Goal: Task Accomplishment & Management: Complete application form

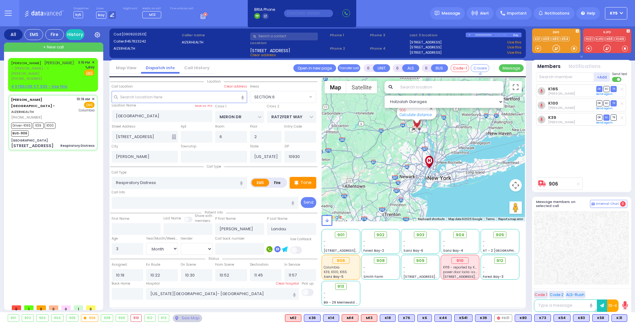
select select "SECTION 6"
select select "Month"
select select "[DEMOGRAPHIC_DATA]"
click at [71, 78] on div "YIDA LICHTENSTEIN יודא ליכטענשטיין ר' ברוך מרדכי - ר' אברהם יושע וויינשטאק (845…" at bounding box center [52, 75] width 87 height 32
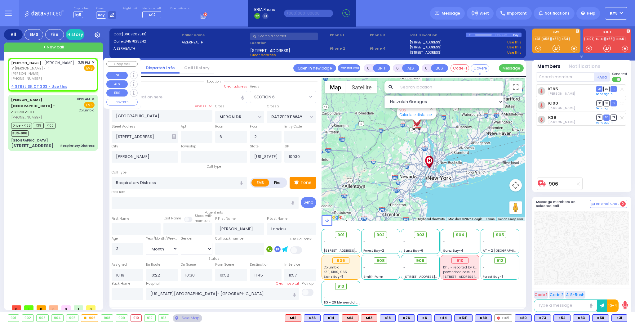
type input "2"
type input "1"
select select
radio input "true"
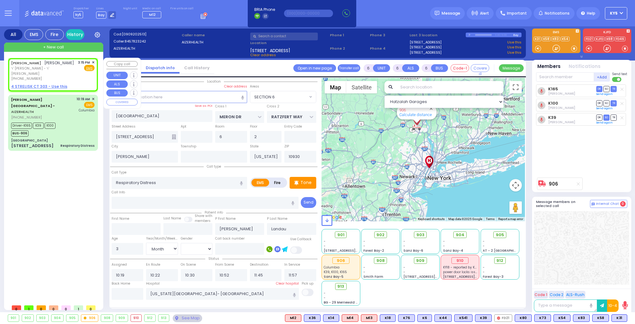
type input "YIDA"
type input "LICHTENSTEIN"
select select
type input "15:15"
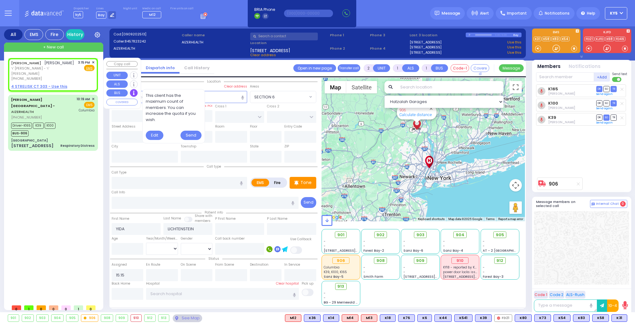
select select "Hatzalah Garages"
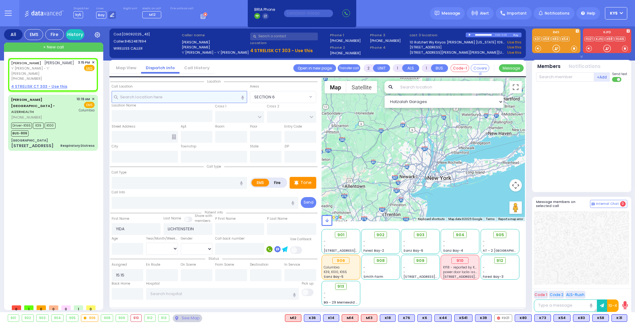
click at [208, 96] on input "text" at bounding box center [180, 97] width 136 height 12
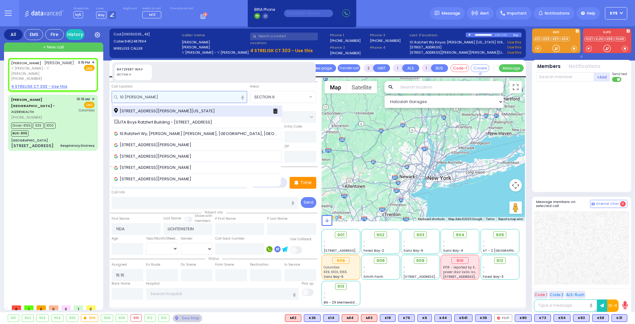
type input "10 ratz"
click at [200, 109] on span "10 Ratzfert Way Kiryas Joel New York 10950" at bounding box center [165, 111] width 103 height 6
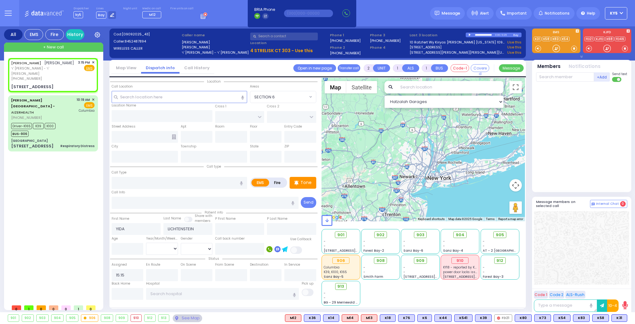
select select
radio input "true"
select select
select select "Hatzalah Garages"
type input "[GEOGRAPHIC_DATA]"
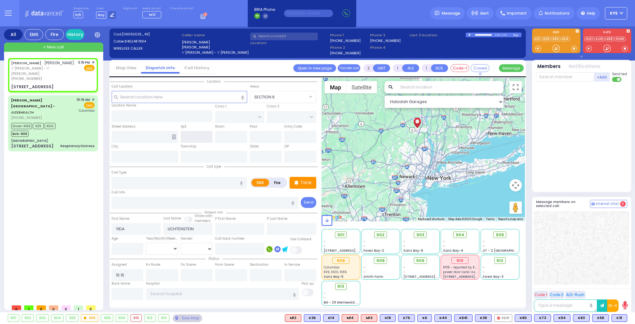
type input "10 Ratzfert Way"
type input "2"
type input "[PERSON_NAME]"
type input "[US_STATE]"
type input "10950"
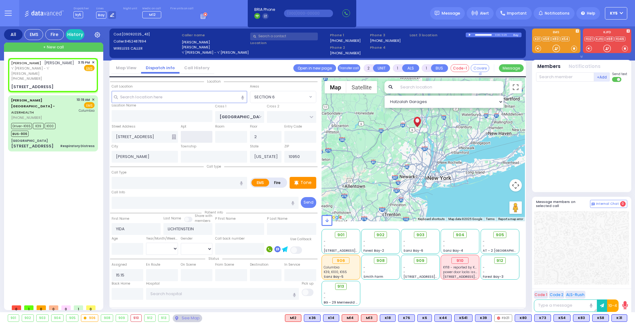
click at [141, 183] on input "text" at bounding box center [180, 183] width 136 height 12
select select "SECTION 4"
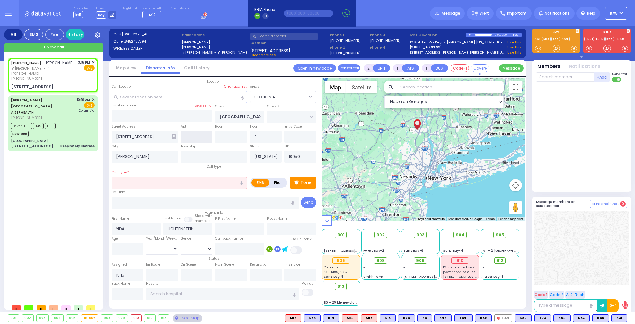
select select
radio input "true"
select select
select select "Hatzalah Garages"
select select "SECTION 4"
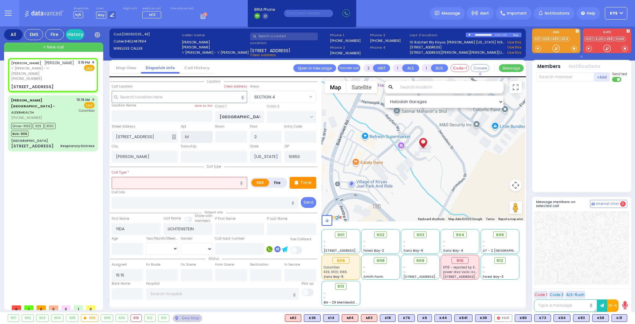
type input "b"
click at [143, 184] on input "text" at bounding box center [180, 183] width 136 height 12
click at [142, 203] on span "Trauma - Bleeding" at bounding box center [134, 202] width 40 height 6
type input "Trauma - Bleeding"
select select
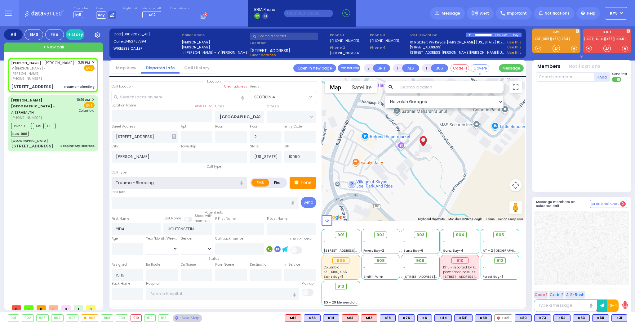
radio input "true"
select select
select select "Hatzalah Garages"
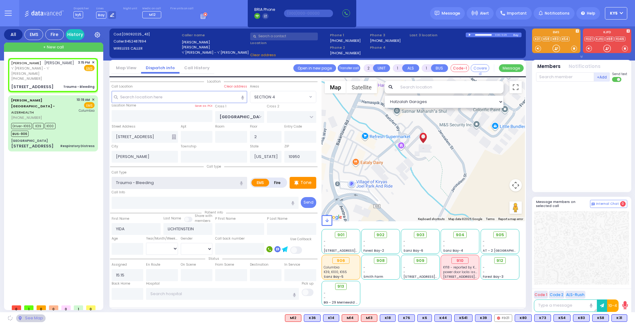
select select "SECTION 4"
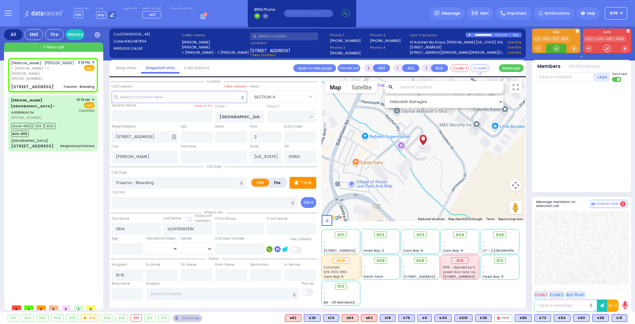
select select
radio input "true"
select select
select select "Hatzalah Garages"
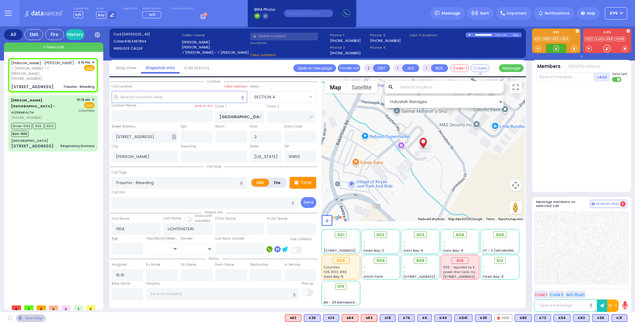
select select "SECTION 4"
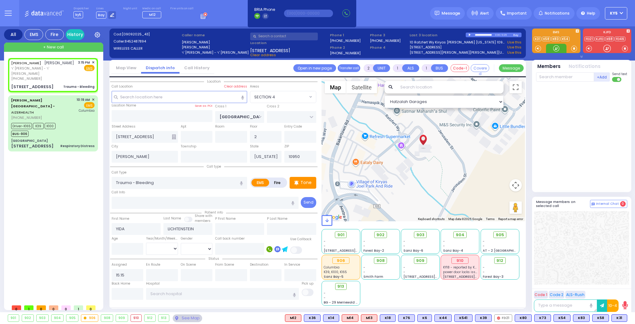
drag, startPoint x: 555, startPoint y: 48, endPoint x: 560, endPoint y: 50, distance: 4.8
click at [557, 50] on div at bounding box center [556, 48] width 6 height 6
drag, startPoint x: 554, startPoint y: 50, endPoint x: 557, endPoint y: 48, distance: 3.6
click at [557, 48] on div at bounding box center [556, 48] width 6 height 6
drag, startPoint x: 560, startPoint y: 45, endPoint x: 555, endPoint y: 48, distance: 6.2
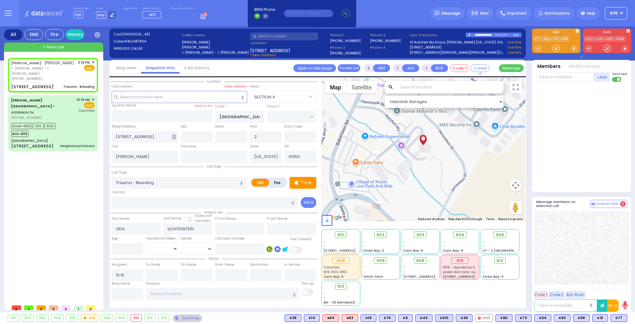
click at [555, 48] on icon at bounding box center [556, 48] width 7 height 7
drag, startPoint x: 555, startPoint y: 47, endPoint x: 560, endPoint y: 43, distance: 6.0
click at [555, 47] on div at bounding box center [556, 48] width 6 height 6
drag, startPoint x: 557, startPoint y: 47, endPoint x: 553, endPoint y: 48, distance: 4.2
click at [548, 51] on div at bounding box center [556, 48] width 20 height 9
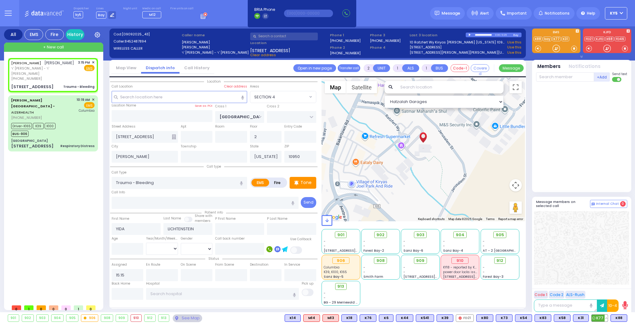
click at [599, 319] on span "K77" at bounding box center [600, 318] width 16 height 7
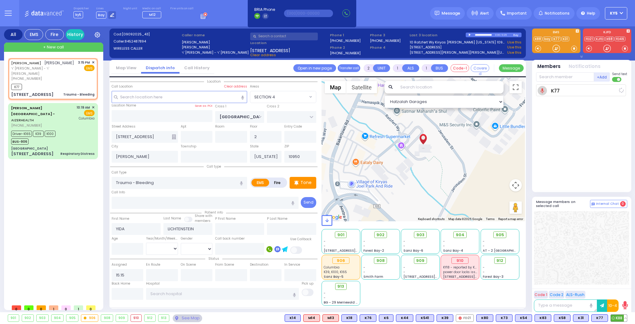
select select
radio input "true"
select select
type input "15:17"
select select "Hatzalah Garages"
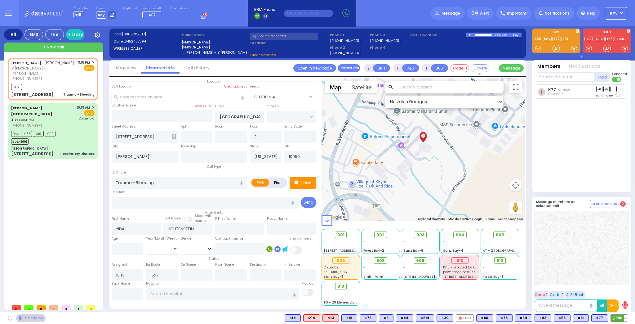
select select "SECTION 4"
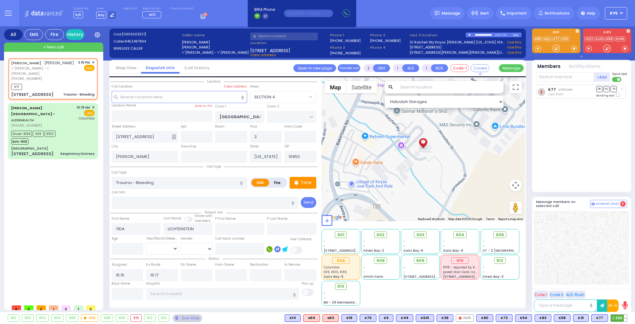
click at [620, 318] on span "K88" at bounding box center [619, 318] width 16 height 7
select select
radio input "true"
select select
select select "Hatzalah Garages"
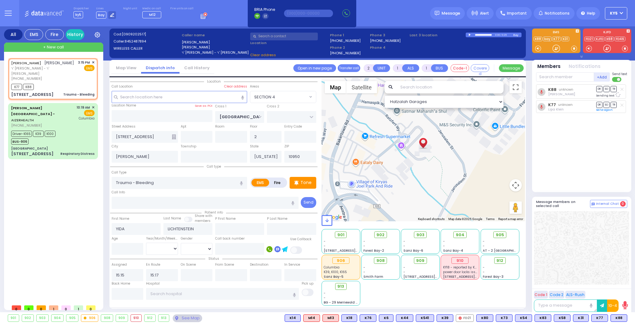
select select "SECTION 4"
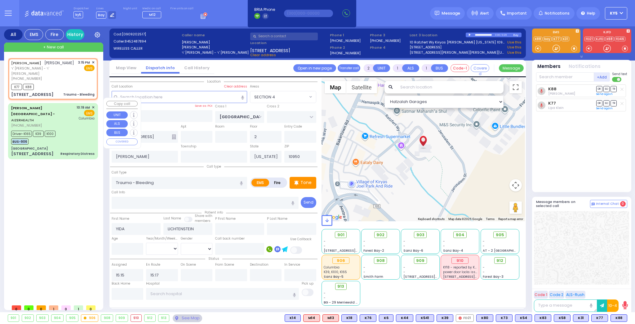
drag, startPoint x: 58, startPoint y: 126, endPoint x: 74, endPoint y: 133, distance: 18.0
click at [69, 129] on div "Driver-K165 K39 K100 BUS-906" at bounding box center [52, 137] width 83 height 16
type input "6"
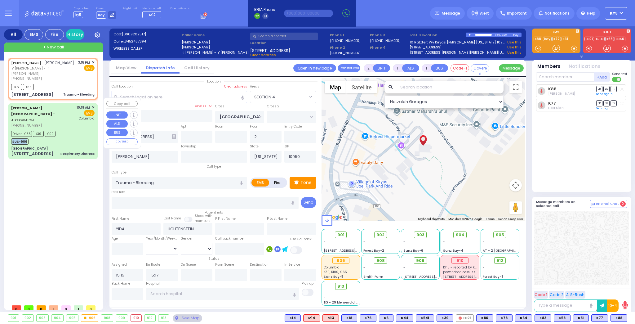
select select
type input "Respiratory Distress"
radio input "true"
type input "Chaim"
type input "Landau"
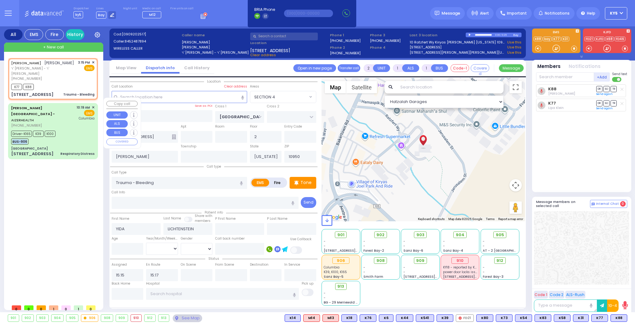
type input "3"
select select "Month"
select select "[DEMOGRAPHIC_DATA]"
type input "10:19"
type input "10:22"
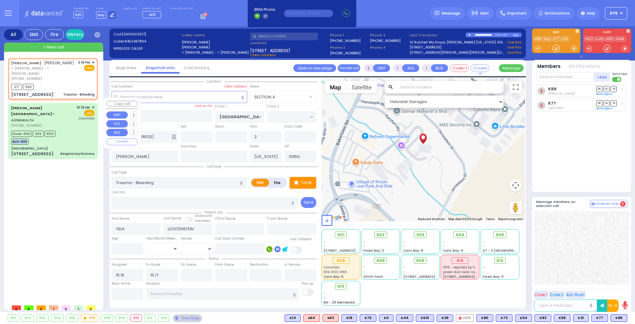
type input "10:30"
type input "10:52"
type input "11:45"
type input "11:57"
type input "New York Presbyterian Hospital- Columbia Campus"
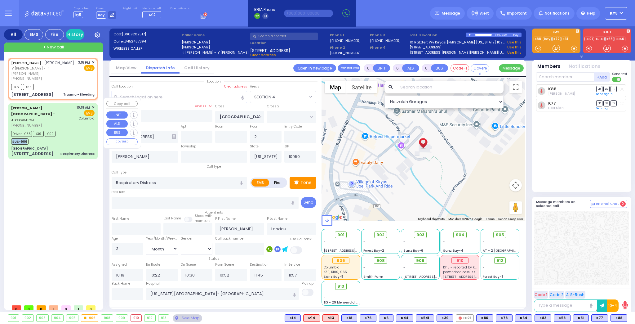
select select "Hatzalah Garages"
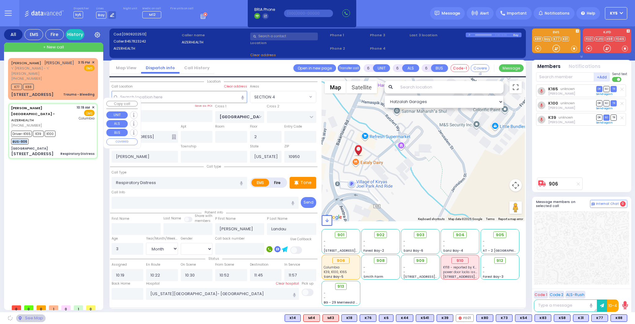
type input "Bakertown Road"
type input "MERON DR"
type input "RATZFERT WAY"
type input "48 Bakertown Road"
type input "6"
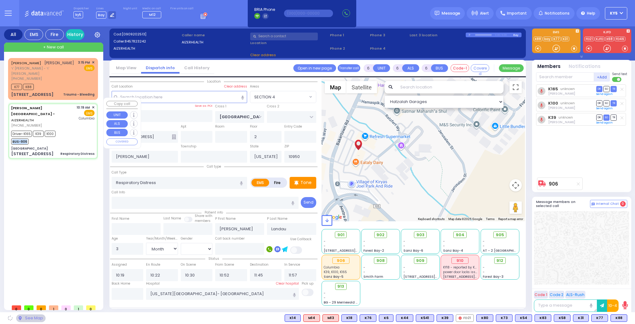
type input "10930"
select select "SECTION 6"
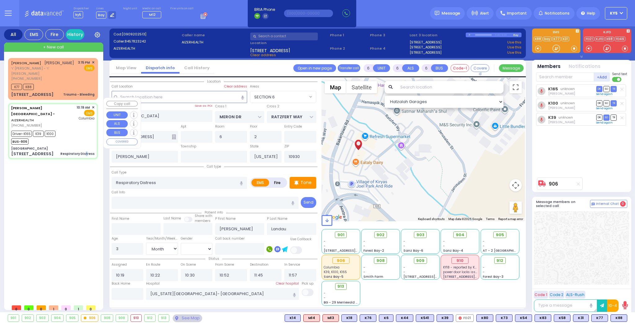
click at [87, 151] on div "Respiratory Distress" at bounding box center [77, 154] width 34 height 6
select select
radio input "true"
select select "Month"
select select "[DEMOGRAPHIC_DATA]"
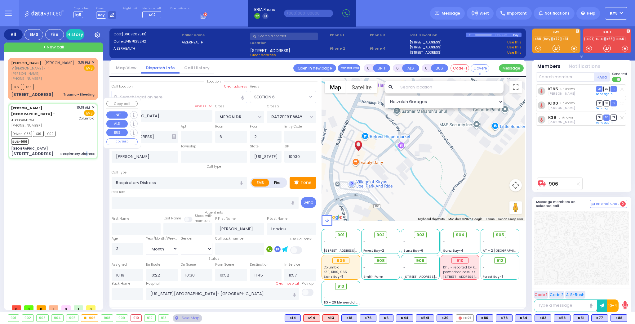
select select "Hatzalah Garages"
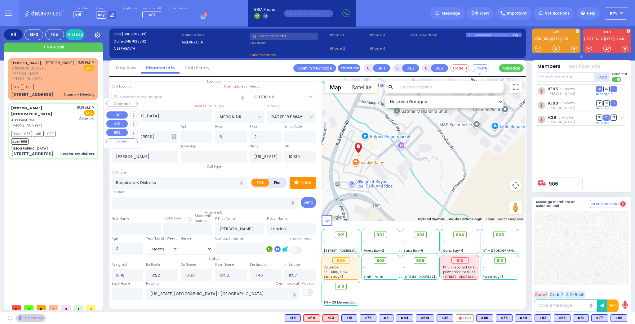
select select "SECTION 6"
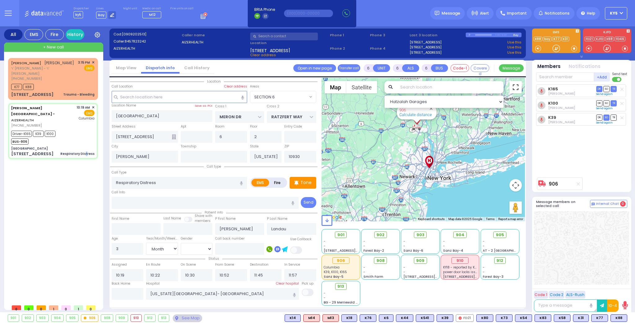
click at [513, 89] on button "Toggle fullscreen view" at bounding box center [516, 87] width 12 height 12
click at [180, 317] on div "See Map" at bounding box center [187, 318] width 29 height 8
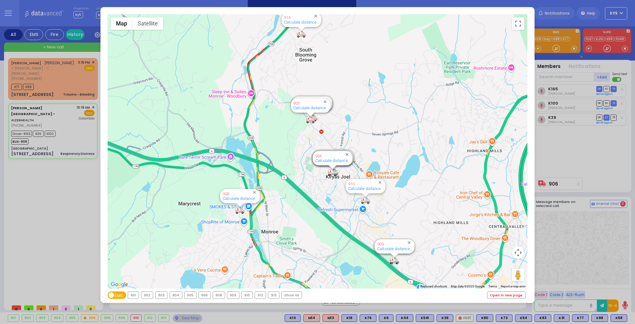
click at [524, 295] on link "Open in new page" at bounding box center [507, 295] width 38 height 7
click at [73, 175] on div "← Move left → Move right ↑ Move up ↓ Move down + Zoom in - Zoom out Home Jump l…" at bounding box center [317, 162] width 635 height 324
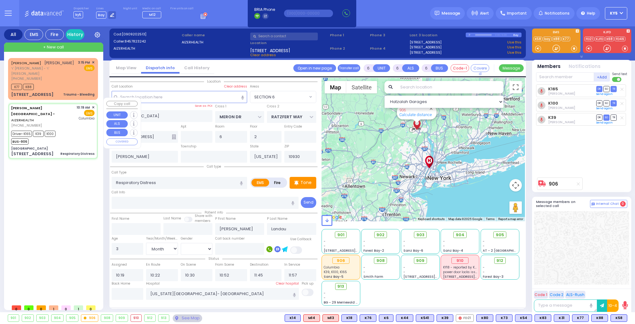
click at [64, 146] on div "Bakertown Road" at bounding box center [52, 148] width 83 height 5
select select
radio input "true"
select select "Month"
select select "[DEMOGRAPHIC_DATA]"
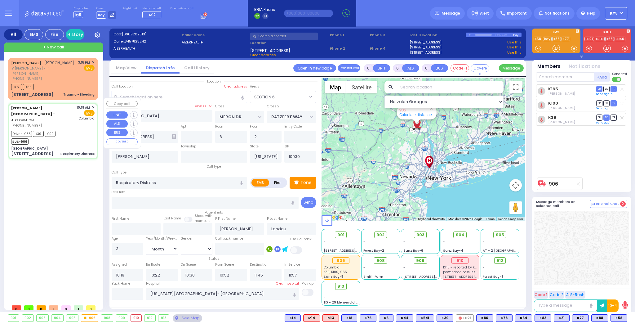
select select "Hatzalah Garages"
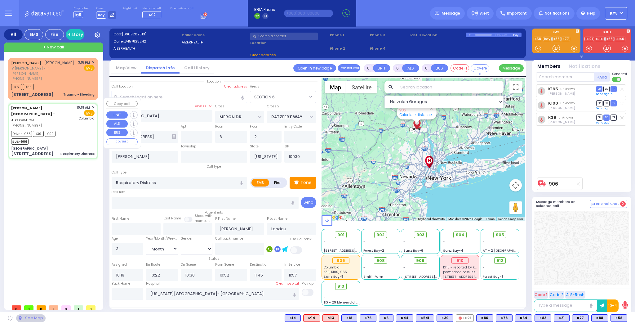
select select "SECTION 6"
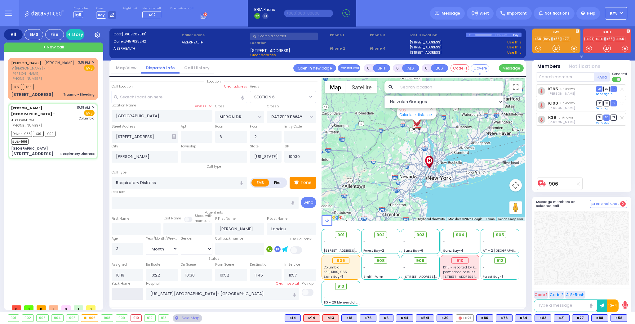
click at [126, 295] on input "text" at bounding box center [128, 294] width 32 height 12
type input "15:18"
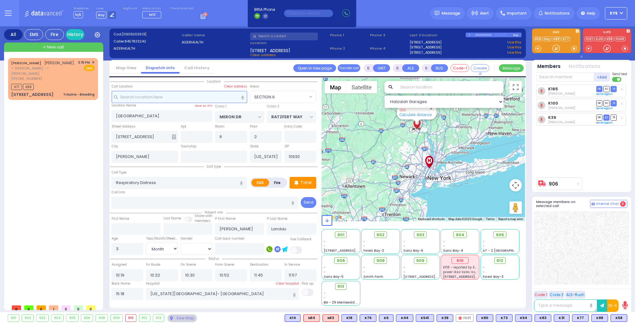
select select
radio input "true"
select select
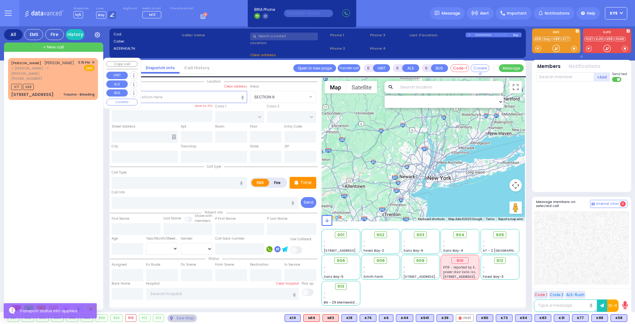
click at [58, 82] on div "K77 K88" at bounding box center [52, 86] width 83 height 8
type input "2"
type input "1"
select select
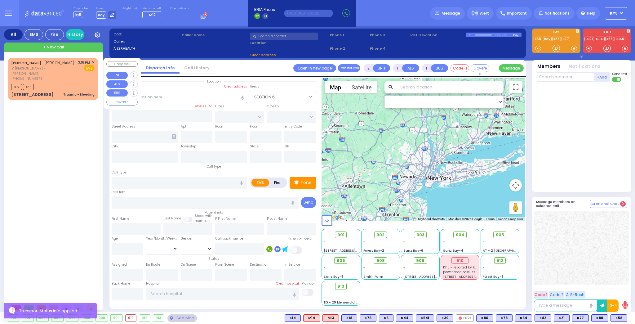
type input "Trauma - Bleeding"
radio input "true"
type input "YIDA"
type input "LICHTENSTEIN"
select select
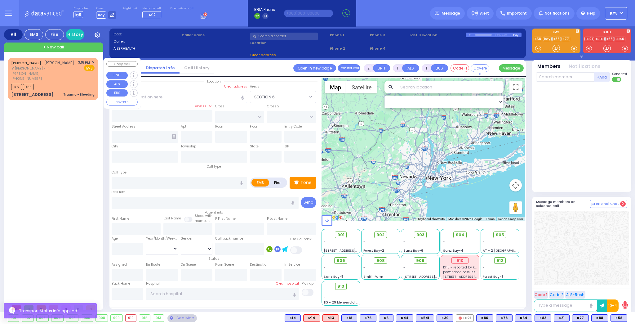
type input "15:15"
type input "15:17"
select select "Hatzalah Garages"
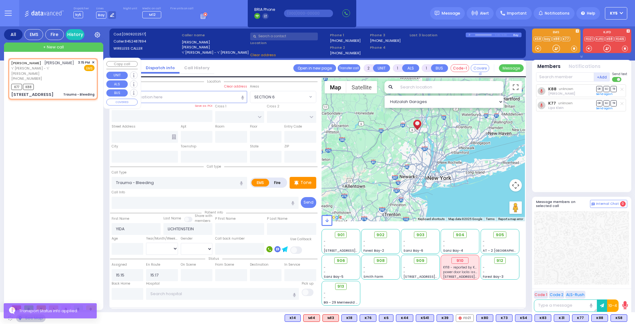
type input "[GEOGRAPHIC_DATA]"
type input "10 Ratzfert Way"
type input "2"
type input "[PERSON_NAME]"
type input "[US_STATE]"
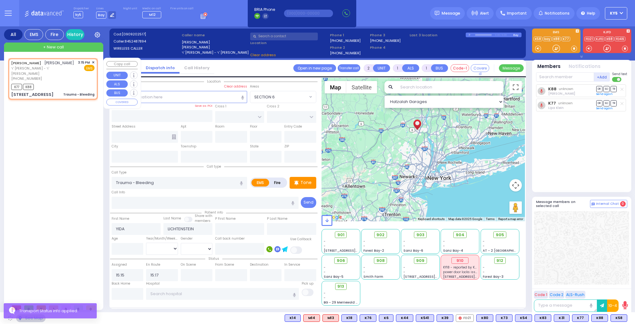
type input "10950"
select select "SECTION 4"
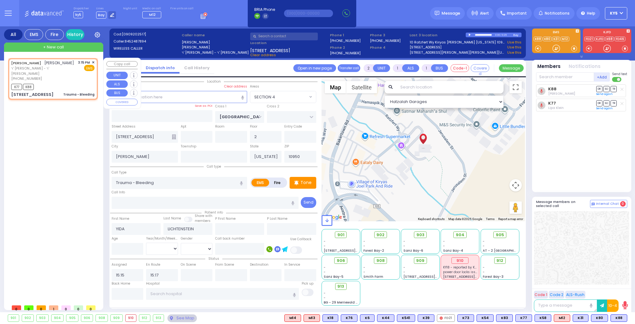
click at [95, 61] on div "YIDA LICHTENSTEIN יודא ליכטענשטיין ר' ברוך מרדכי - ר' אברהם יושע וויינשטאק (845…" at bounding box center [52, 79] width 87 height 40
select select
radio input "true"
select select
select select "Hatzalah Garages"
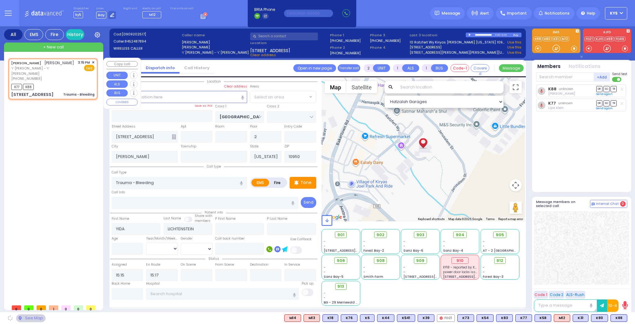
select select "SECTION 4"
click at [94, 62] on span "✕" at bounding box center [93, 62] width 3 height 5
click at [92, 61] on span "✕" at bounding box center [93, 62] width 3 height 5
click at [94, 60] on span "✕" at bounding box center [93, 62] width 3 height 5
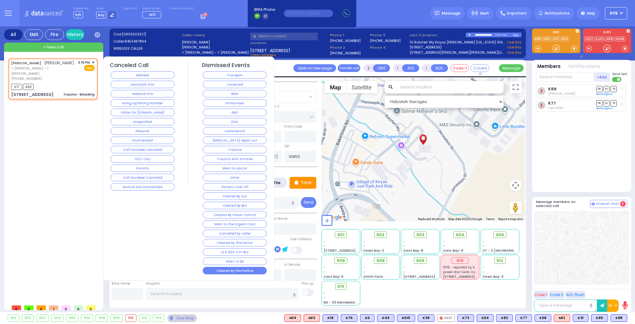
click at [236, 267] on button "Cleared by the hotline" at bounding box center [235, 270] width 64 height 7
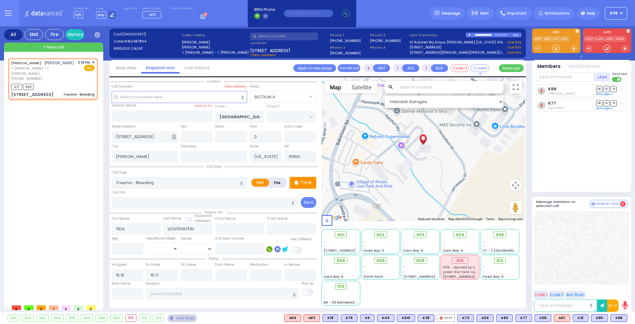
select select
radio input "true"
select select
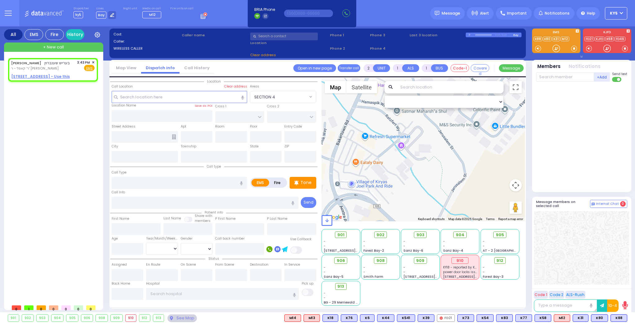
select select
radio input "true"
type input "BERISH"
type input "SCHONBRUN"
select select
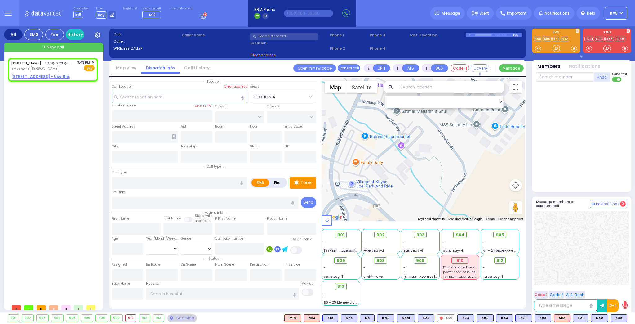
type input "15:43"
select select "Hatzalah Garages"
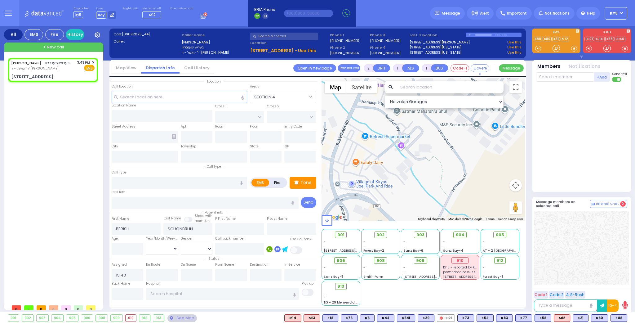
select select
radio input "true"
select select
select select "Hatzalah Garages"
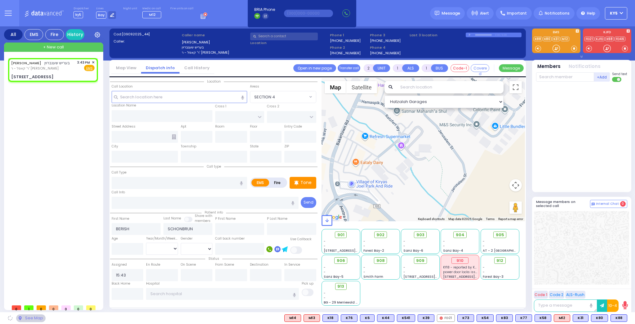
type input "PRAG BLVD"
type input "DAJ BLVD"
type input "19 MERON DR"
type input "203"
type input "[PERSON_NAME]"
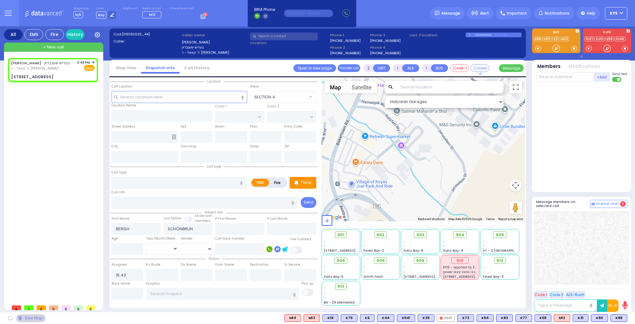
type input "[US_STATE]"
type input "10950"
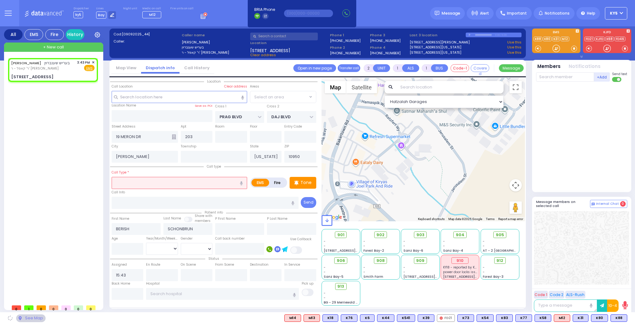
select select "SECTION 6"
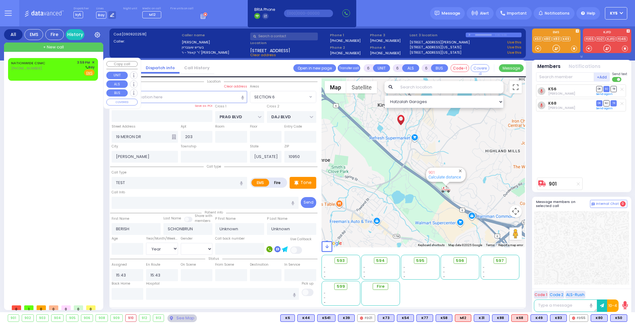
click at [46, 70] on div "NATIONWIDE CSMC (516) 442-4870 3:59 PM ✕ Bay" at bounding box center [52, 68] width 83 height 16
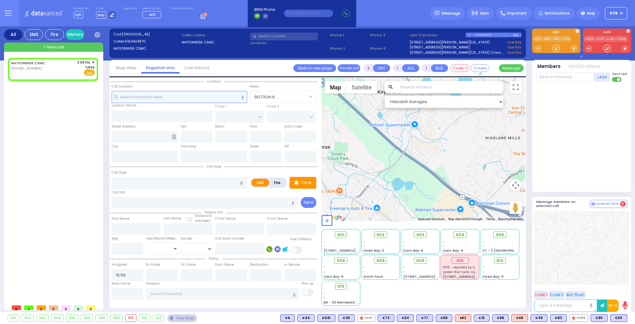
click at [197, 98] on input "text" at bounding box center [180, 97] width 136 height 12
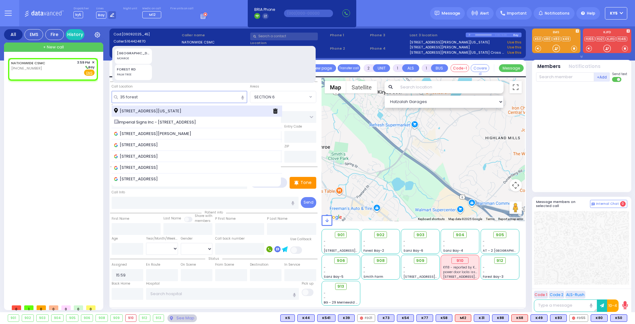
click at [184, 108] on span "[STREET_ADDRESS][US_STATE]" at bounding box center [148, 111] width 69 height 6
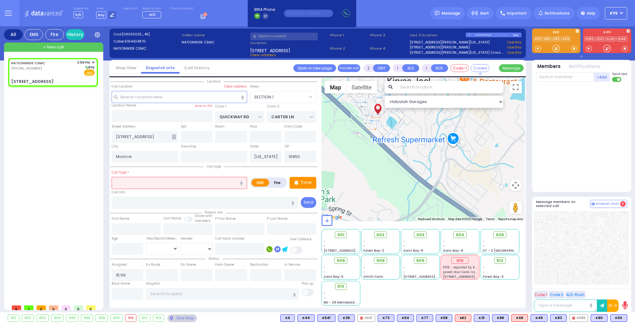
click at [283, 183] on label "Fire" at bounding box center [277, 183] width 17 height 8
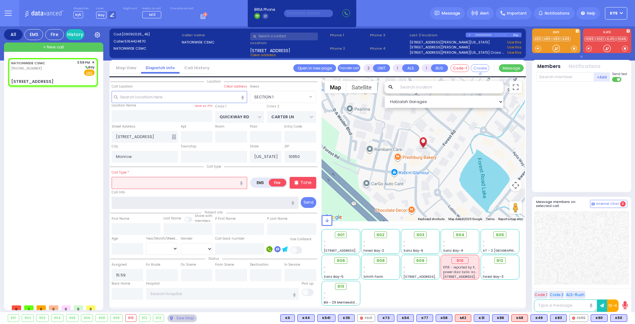
click at [139, 198] on input "text" at bounding box center [205, 203] width 187 height 12
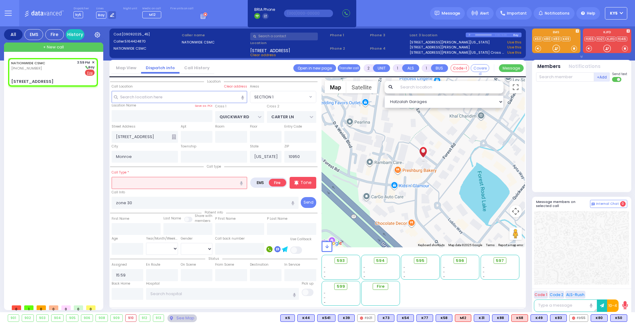
click at [156, 181] on input "text" at bounding box center [180, 183] width 136 height 12
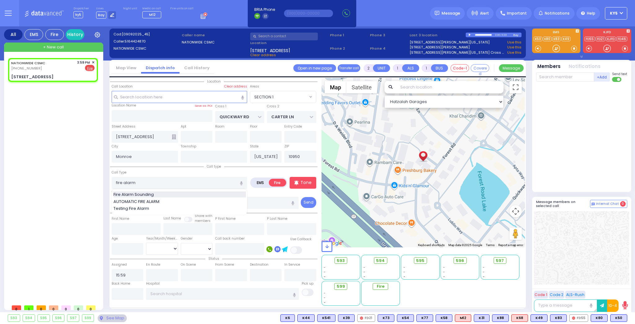
click at [143, 193] on span "Fire Alarm Sounding" at bounding box center [135, 194] width 42 height 6
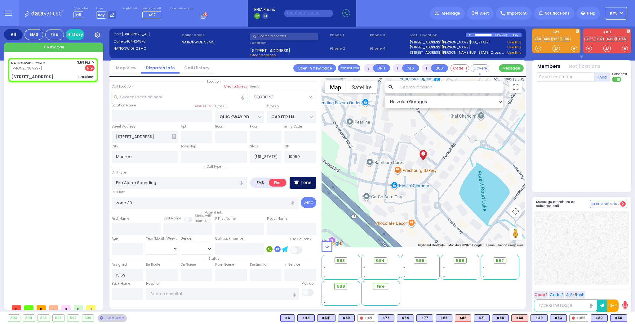
click at [305, 181] on p "Tone" at bounding box center [306, 182] width 11 height 7
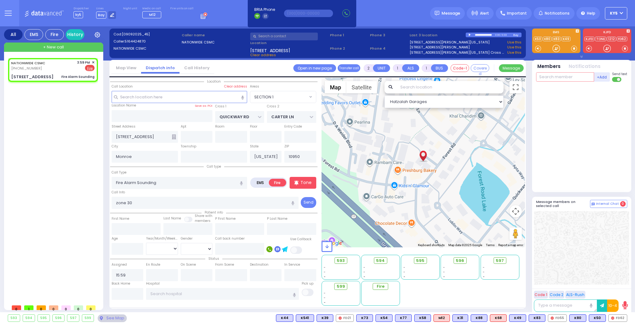
click at [547, 77] on input "text" at bounding box center [565, 76] width 58 height 9
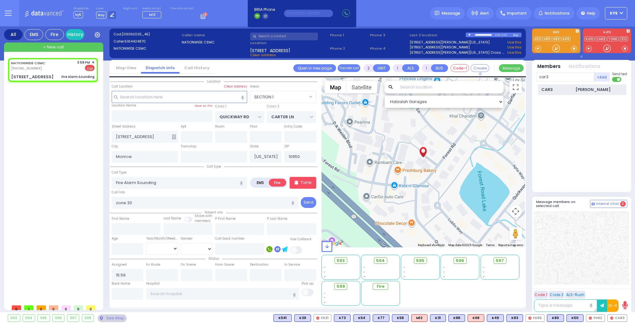
click at [551, 92] on div "CAR3" at bounding box center [557, 90] width 31 height 6
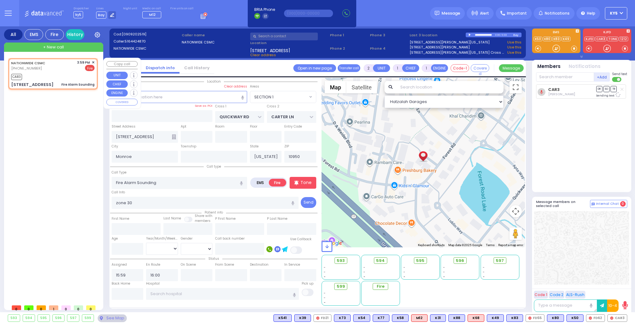
click at [95, 62] on div "NATIONWIDE CSMC (516) 442-4870 3:59 PM ✕ Fire CAR3" at bounding box center [52, 74] width 87 height 30
click at [93, 62] on span "✕" at bounding box center [93, 62] width 3 height 5
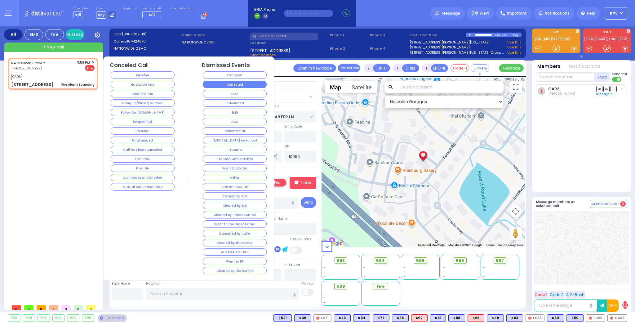
click at [228, 83] on button "Corrected" at bounding box center [235, 84] width 64 height 7
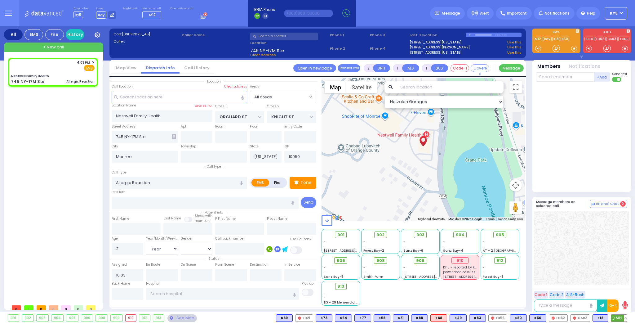
click at [620, 318] on span "M12" at bounding box center [619, 318] width 16 height 7
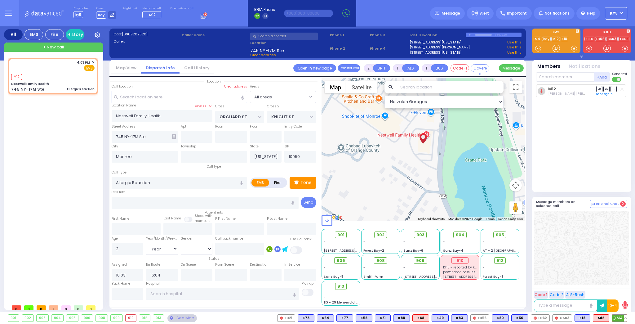
click at [622, 318] on span "M4" at bounding box center [619, 318] width 15 height 7
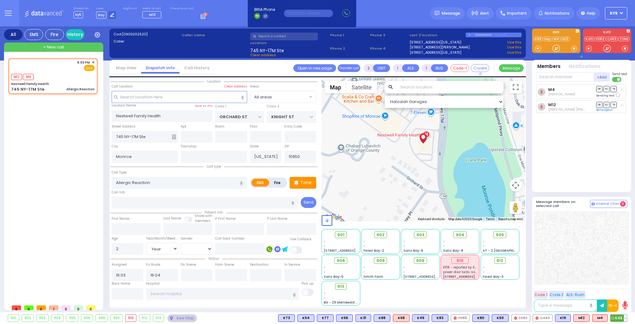
click at [615, 319] on span "K48" at bounding box center [619, 318] width 16 height 7
click at [386, 260] on span "908" at bounding box center [383, 260] width 8 height 6
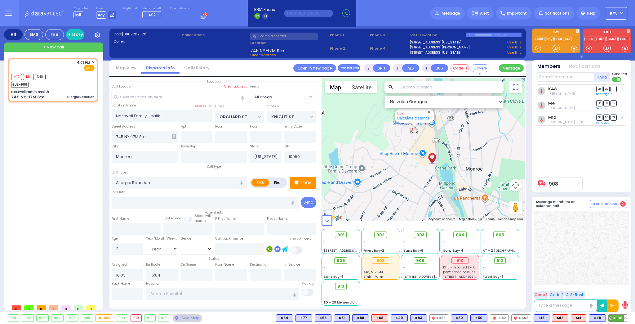
click at [621, 316] on span "K398" at bounding box center [618, 318] width 18 height 7
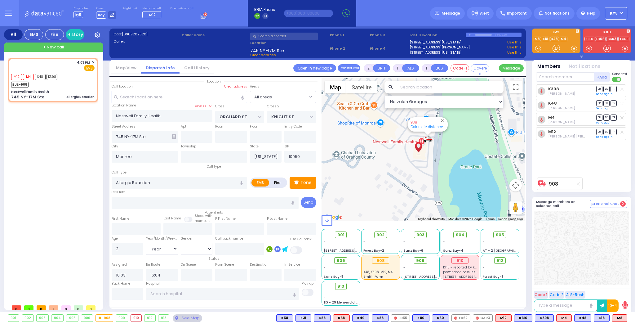
select select "Year"
select select "[DEMOGRAPHIC_DATA]"
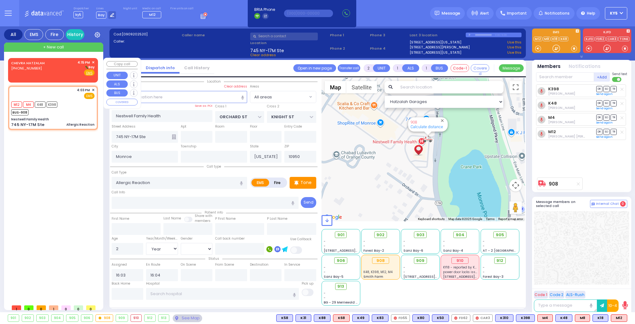
click at [59, 74] on div "CHEVRA HATZALAH [PHONE_NUMBER] 4:15 PM ✕ [GEOGRAPHIC_DATA]" at bounding box center [52, 68] width 83 height 16
select select
radio input "true"
select select
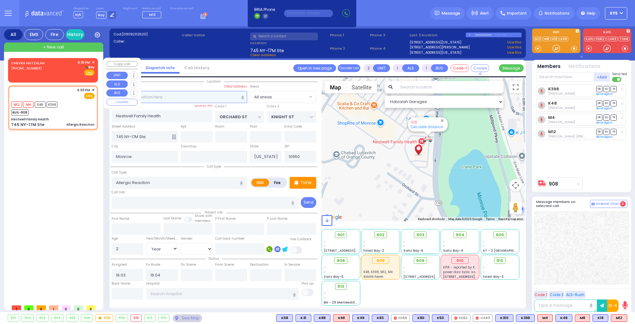
type input "16:15"
select select "Hatzalah Garages"
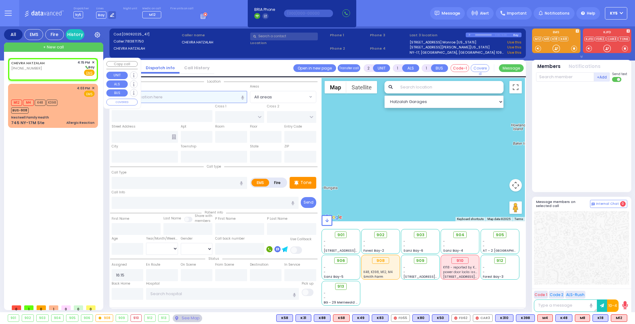
select select
radio input "true"
select select
click at [199, 99] on input "text" at bounding box center [180, 97] width 136 height 12
select select "Hatzalah Garages"
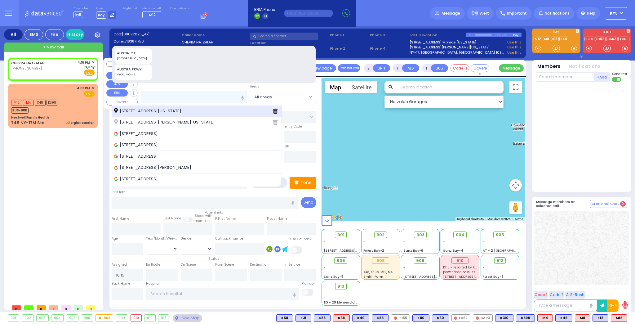
type input "13 aust"
click at [184, 111] on span "[STREET_ADDRESS][US_STATE]" at bounding box center [148, 111] width 69 height 6
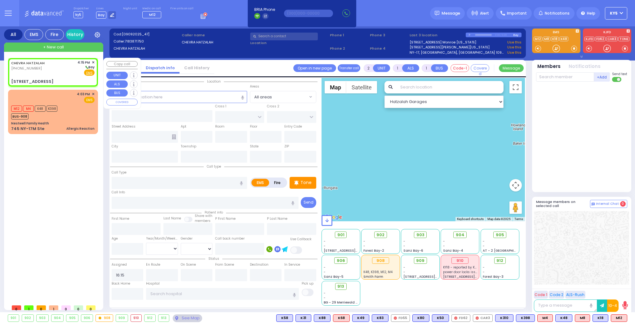
select select
radio input "true"
select select
select select "Hatzalah Garages"
type input "CHUST RD"
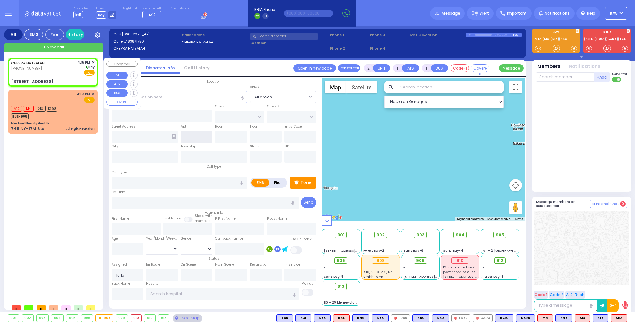
type input "[PERSON_NAME][GEOGRAPHIC_DATA]"
type input "[STREET_ADDRESS]"
type input "Monroe"
type input "[US_STATE]"
type input "10950"
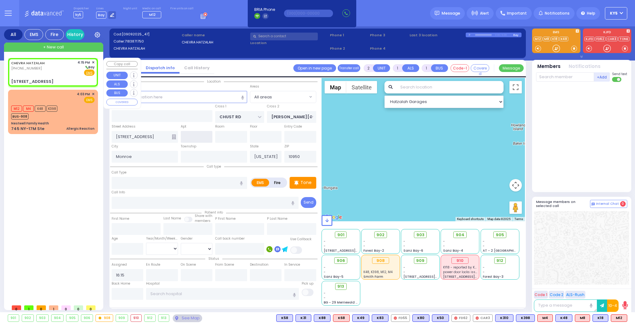
select select "VYOEL MOSHE"
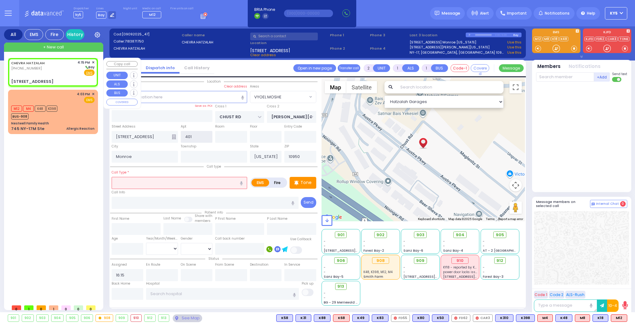
type input "401"
click at [176, 184] on input "text" at bounding box center [180, 183] width 136 height 12
select select
radio input "true"
select select
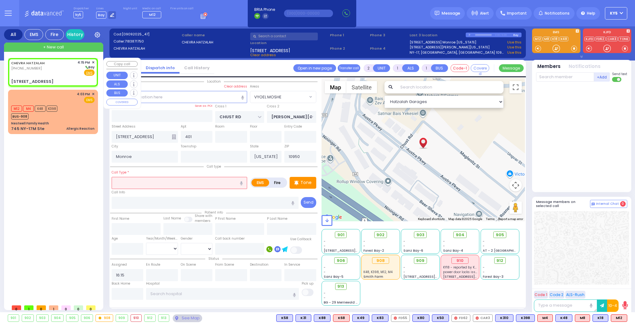
select select "Hatzalah Garages"
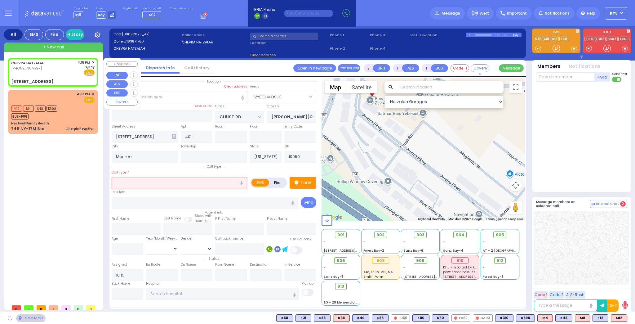
select select "VYOEL MOSHE"
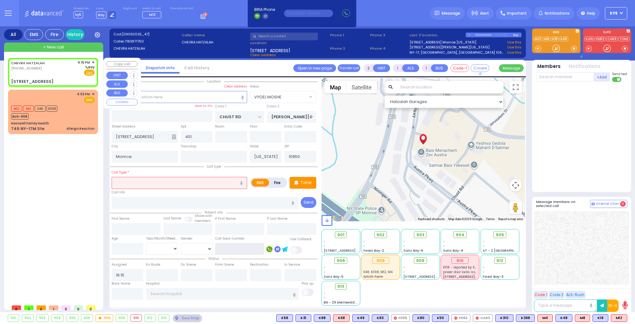
click at [241, 243] on input "text" at bounding box center [239, 249] width 49 height 12
select select
radio input "true"
select select
type input "9"
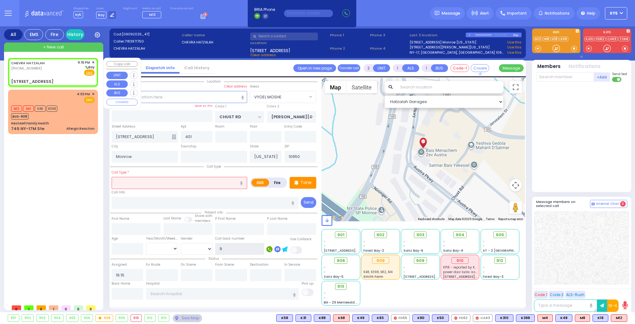
select select "Hatzalah Garages"
type input "92"
select select "VYOEL MOSHE"
type input "9292140503"
click at [215, 181] on input "text" at bounding box center [180, 183] width 136 height 12
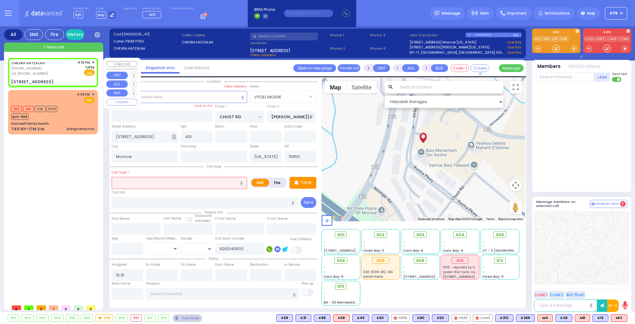
select select
radio input "true"
select select
select select "Hatzalah Garages"
select select "VYOEL MOSHE"
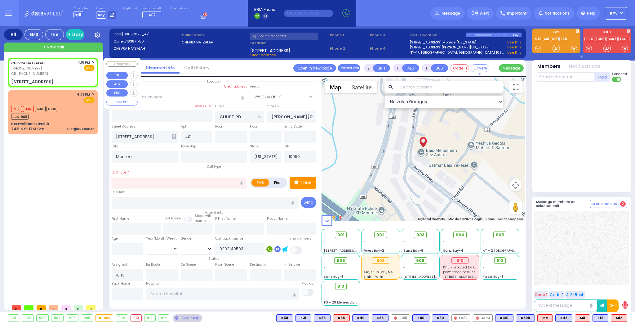
select select
radio input "true"
select select
select select "Hatzalah Garages"
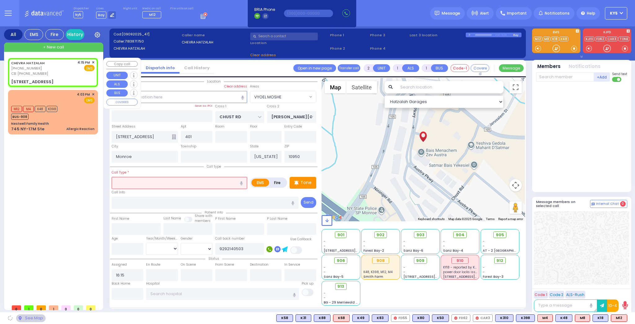
select select "VYOEL MOSHE"
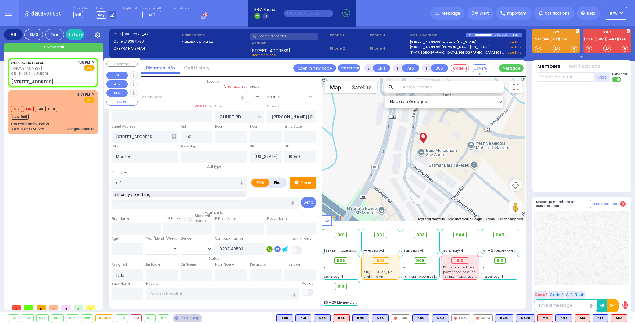
click at [182, 194] on div "difficulty breathing" at bounding box center [180, 194] width 132 height 6
type input "difficulty breathing"
select select
radio input "true"
select select
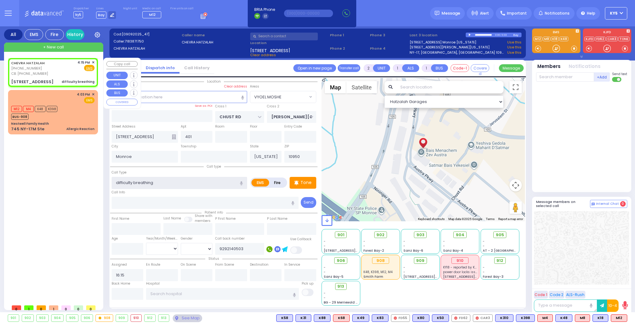
select select "Hatzalah Garages"
select select "VYOEL MOSHE"
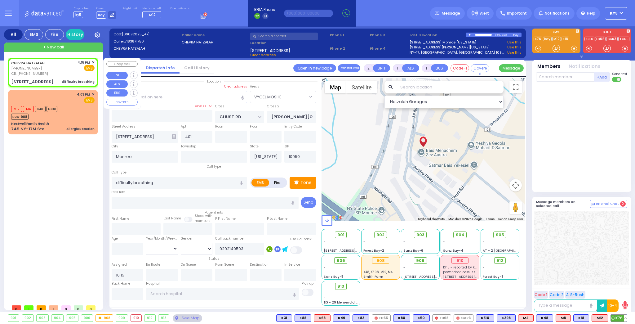
click at [615, 317] on span "K76" at bounding box center [619, 318] width 16 height 7
select select
radio input "true"
select select
type input "16:16"
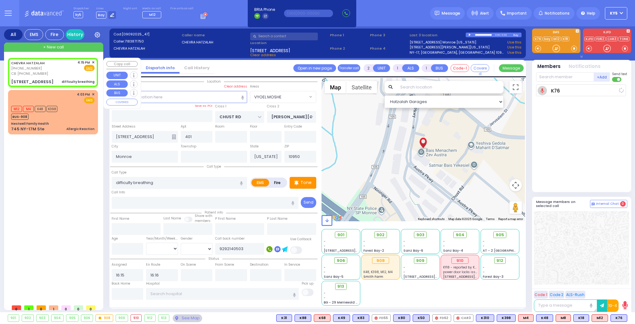
select select "Hatzalah Garages"
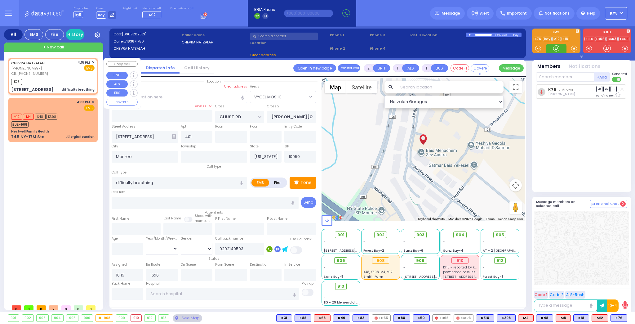
select select
radio input "true"
select select
select select "Hatzalah Garages"
select select
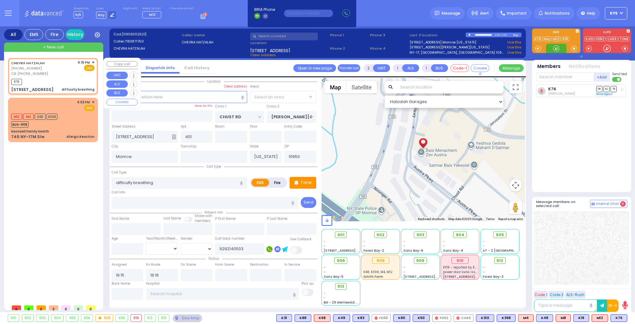
radio input "true"
select select
select select "Hatzalah Garages"
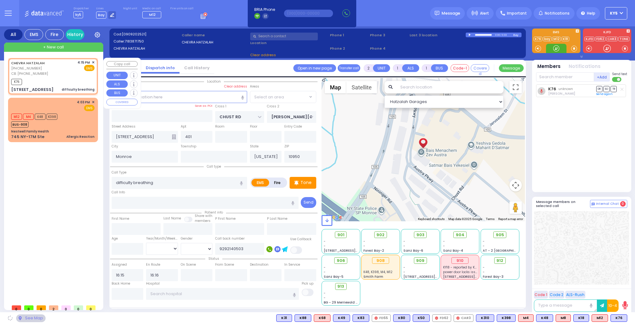
select select "VYOEL MOSHE"
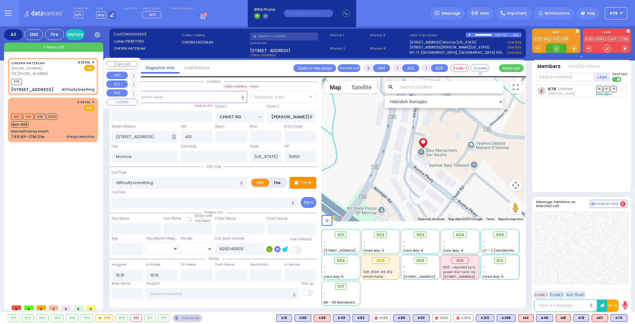
select select "VYOEL MOSHE"
click at [275, 37] on input "text" at bounding box center [284, 37] width 68 height 8
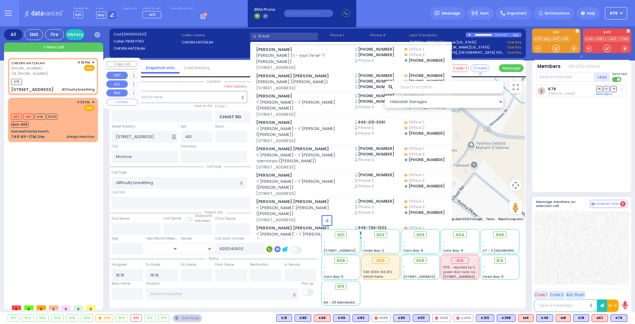
scroll to position [149, 0]
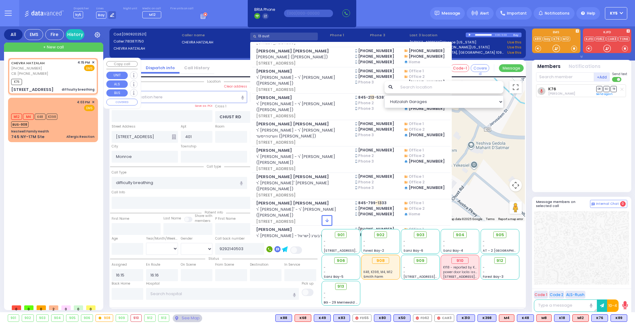
type input "13 aust"
click at [298, 265] on span "[STREET_ADDRESS]" at bounding box center [302, 268] width 92 height 6
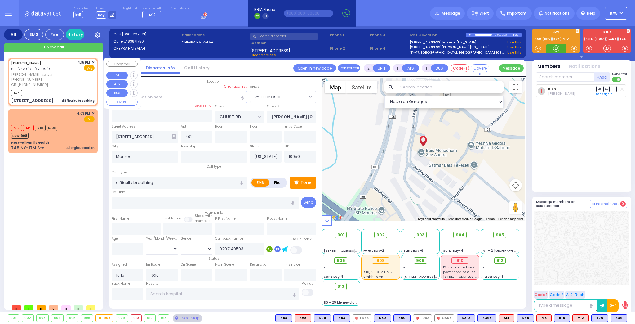
select select
radio input "true"
type input "[PERSON_NAME]"
select select
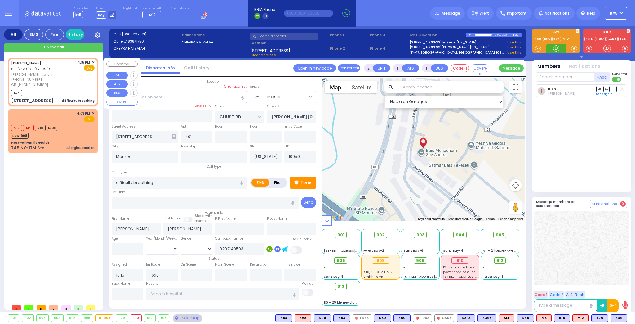
select select "Hatzalah Garages"
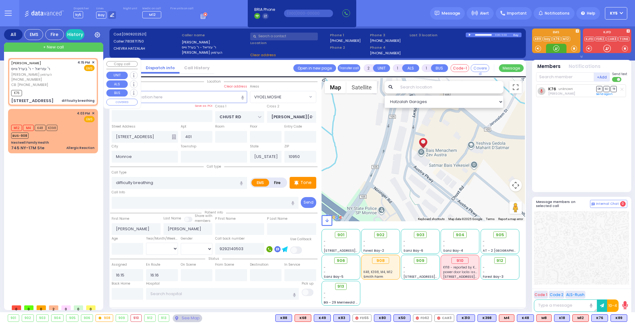
select select "VYOEL MOSHE"
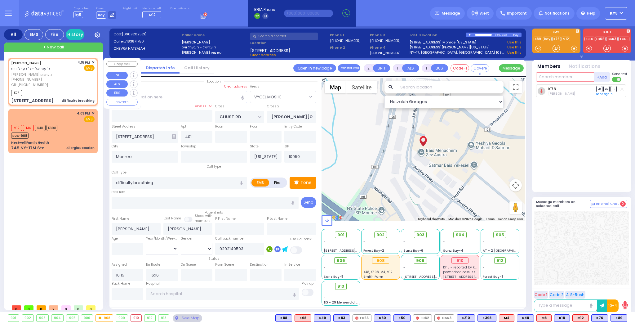
click at [562, 77] on input "text" at bounding box center [565, 76] width 58 height 9
type input "89"
click at [562, 85] on div "KY89 [PERSON_NAME]" at bounding box center [582, 89] width 88 height 11
select select
radio input "true"
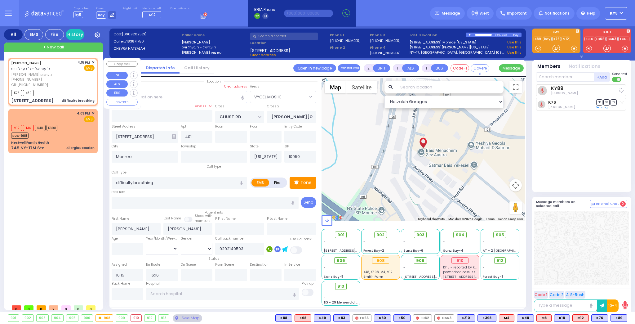
select select
select select "Hatzalah Garages"
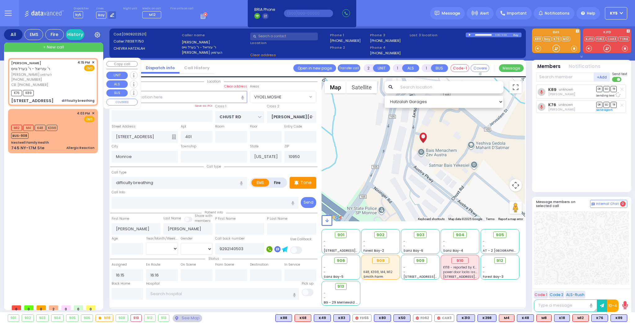
select select "VYOEL MOSHE"
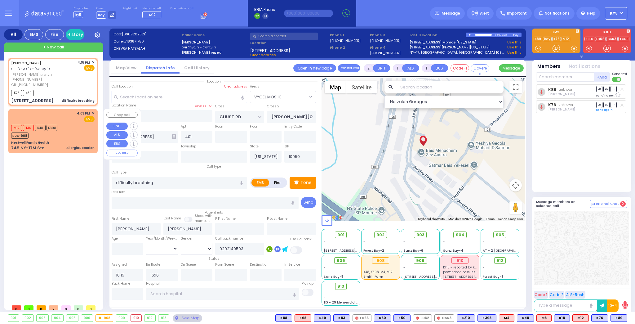
click at [71, 178] on div "[PERSON_NAME] - ר' בערל ווייס [PERSON_NAME] [PHONE_NUMBER] CB: [PHONE_NUMBER] 4…" at bounding box center [54, 179] width 92 height 243
click at [64, 86] on div "CB: [PHONE_NUMBER]" at bounding box center [43, 84] width 64 height 5
select select
radio input "true"
select select
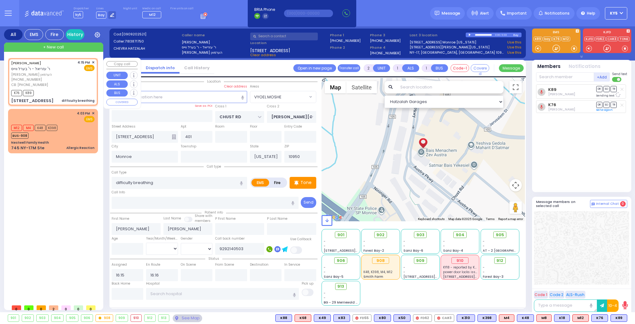
select select "VYOEL MOSHE"
select select "Hatzalah Garages"
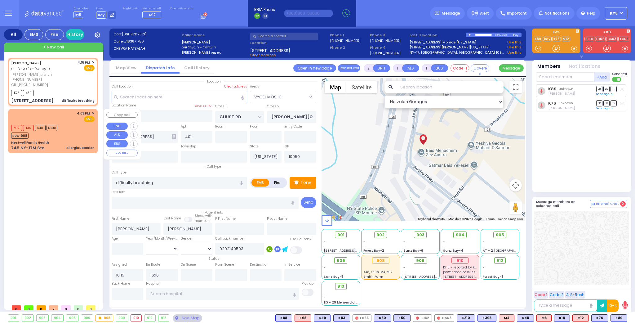
click at [60, 138] on div "4:03 PM ✕ EMS M12 M4" at bounding box center [52, 131] width 87 height 42
select select
type input "Allergic Reaction"
radio input "true"
type input "2"
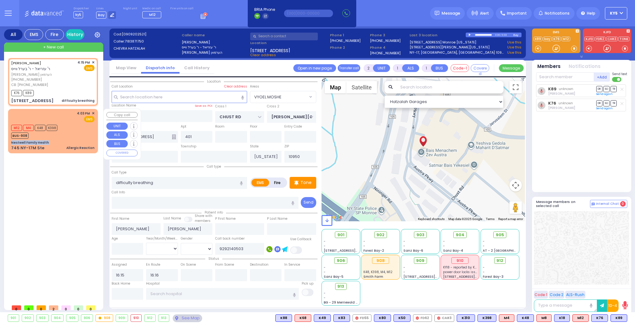
select select "Year"
select select "[DEMOGRAPHIC_DATA]"
type input "16:03"
type input "16:04"
select select "Hatzalah Garages"
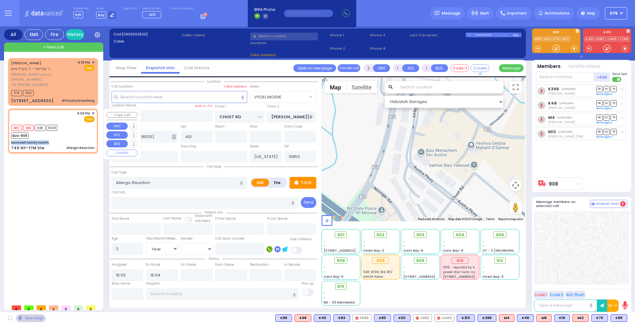
type input "Nestwell Family Health"
type input "ORCHARD ST"
type input "KNIGHT ST"
type input "745 NY-17M Ste"
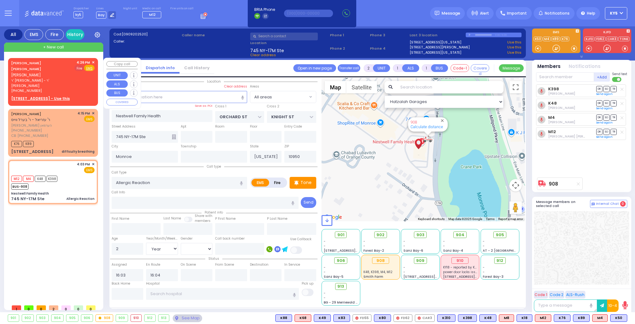
click at [78, 67] on span "Fire" at bounding box center [79, 68] width 10 height 6
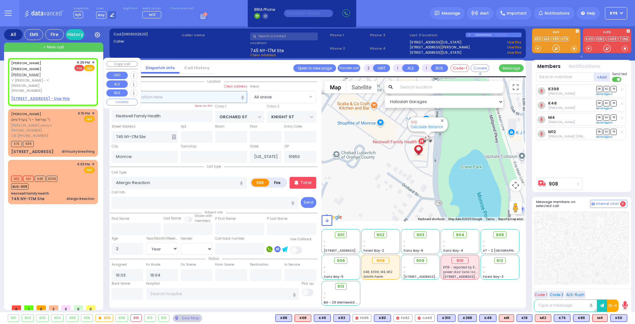
select select
radio input "false"
radio input "true"
type input "[PERSON_NAME]"
type input "CUAN"
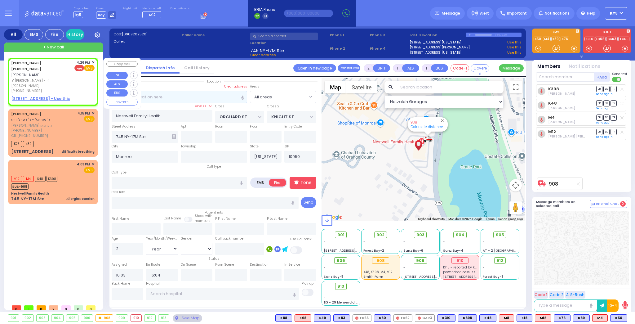
select select
type input "16:26"
select select "Hatzalah Garages"
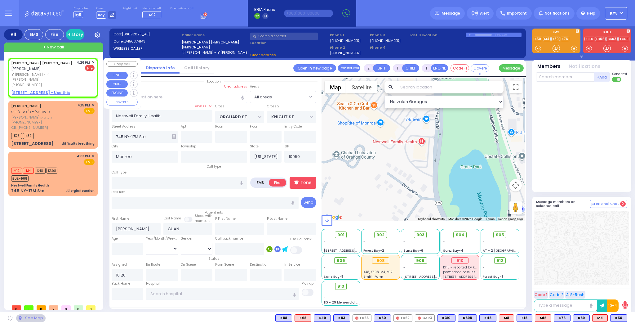
click at [48, 90] on u "[STREET_ADDRESS] - Use this" at bounding box center [40, 92] width 59 height 5
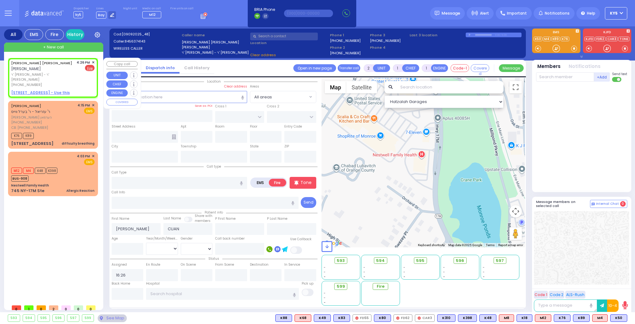
select select
radio input "true"
select select
radio input "true"
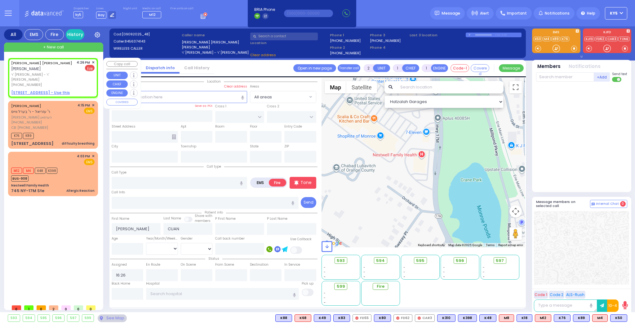
select select
select select "Hatzalah Garages"
click at [48, 90] on u "[STREET_ADDRESS] - Use this" at bounding box center [40, 92] width 59 height 5
select select
radio input "true"
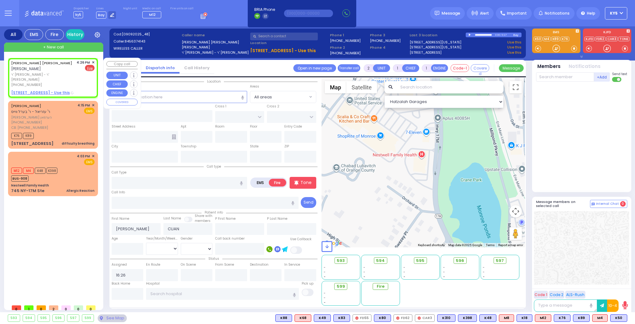
select select
radio input "true"
select select
select select "Hatzalah Garages"
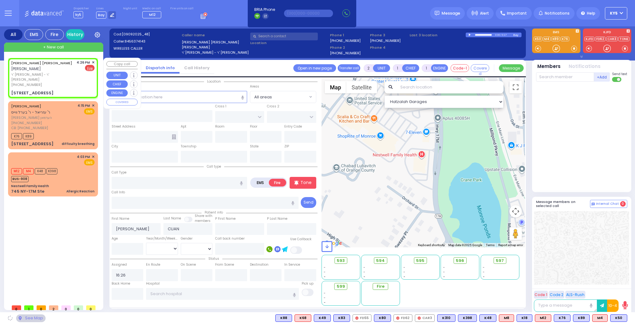
type input "[GEOGRAPHIC_DATA]"
type input "COUNTY ROUTE 105"
type input "[STREET_ADDRESS]"
type input "106"
type input "[PERSON_NAME]"
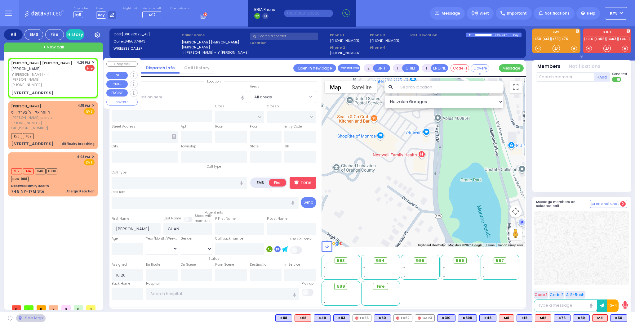
type input "[US_STATE]"
type input "10950"
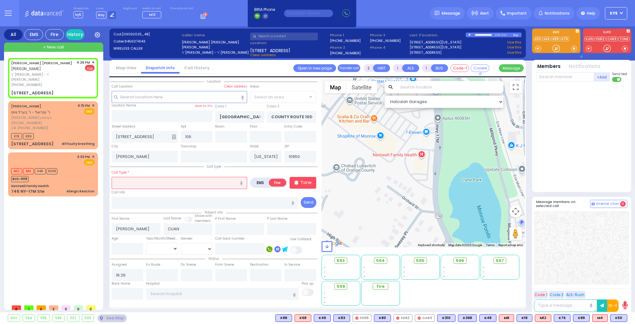
select select "SECTION 4"
select select
radio input "true"
select select
select select "SECTION 4"
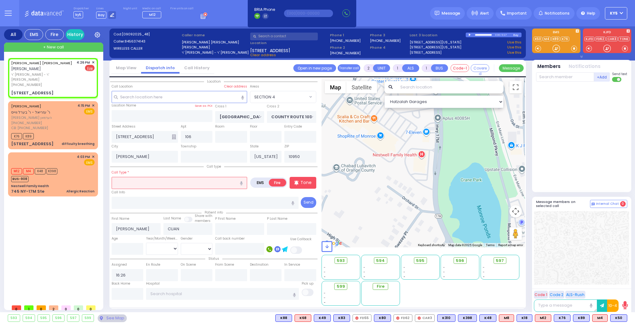
select select "Hatzalah Garages"
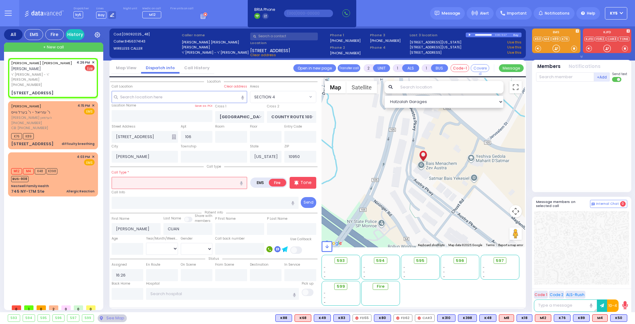
click at [173, 180] on input "text" at bounding box center [180, 183] width 136 height 12
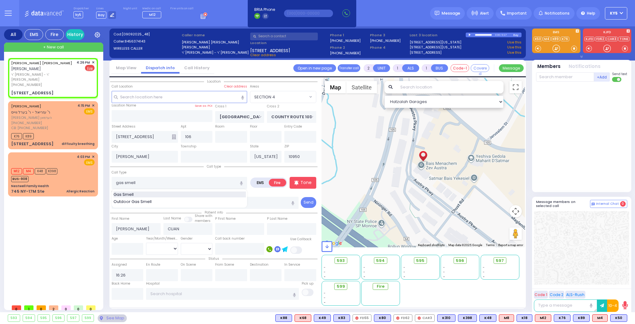
click at [164, 191] on div "Gas Smell" at bounding box center [180, 194] width 132 height 6
type input "Gas Smell"
click at [302, 184] on p "Tone" at bounding box center [306, 182] width 11 height 7
select select
radio input "true"
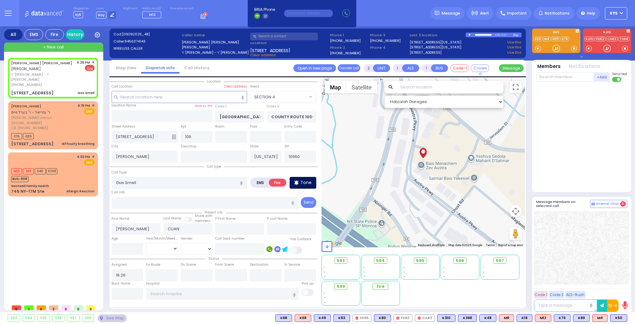
select select
select select "Hatzalah Garages"
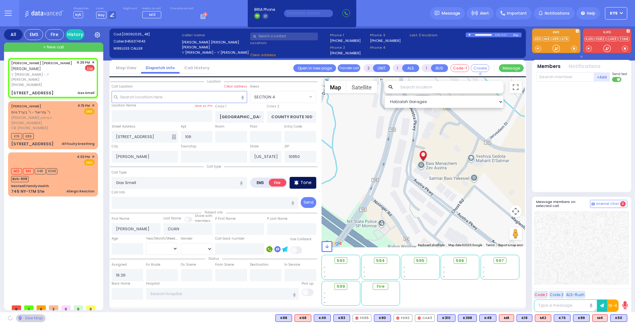
select select "SECTION 4"
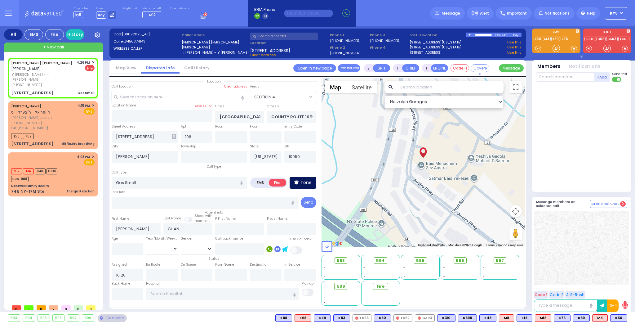
click at [308, 184] on p "Tone" at bounding box center [306, 182] width 11 height 7
click at [556, 77] on input "text" at bounding box center [565, 76] width 58 height 9
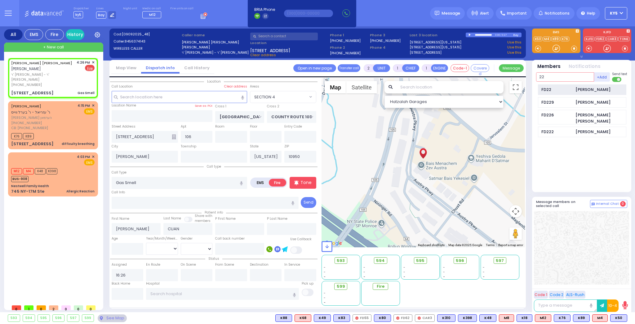
type input "22"
click at [557, 91] on div "FD22" at bounding box center [557, 90] width 31 height 6
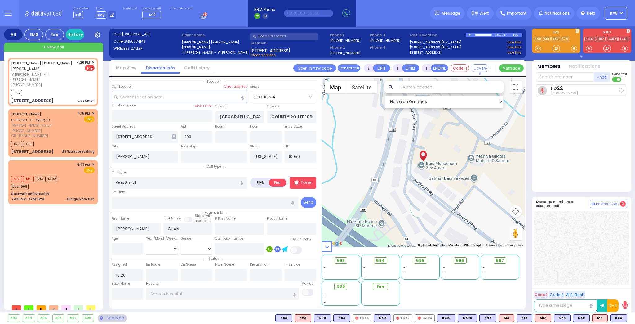
select select
radio input "true"
select select
type input "16:28"
select select "SECTION 4"
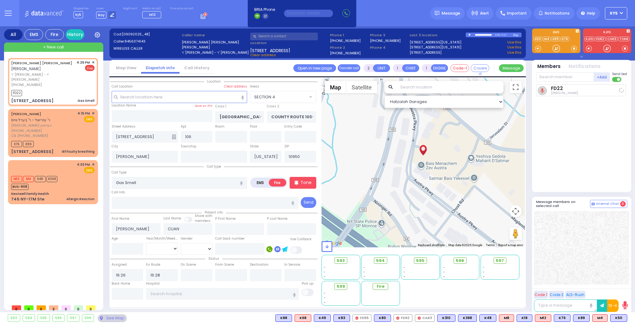
select select "Hatzalah Garages"
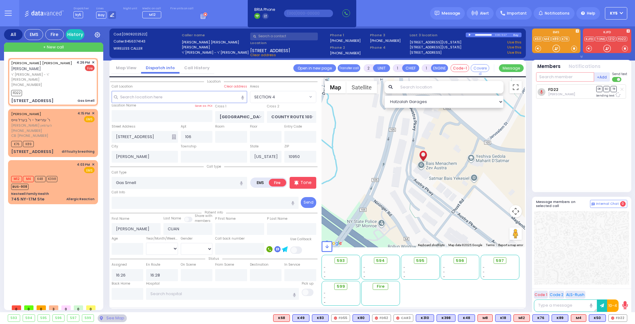
click at [554, 74] on input "text" at bounding box center [565, 76] width 58 height 9
type input "75"
click at [558, 94] on div "FD75 [PERSON_NAME]" at bounding box center [582, 89] width 88 height 11
select select
radio input "true"
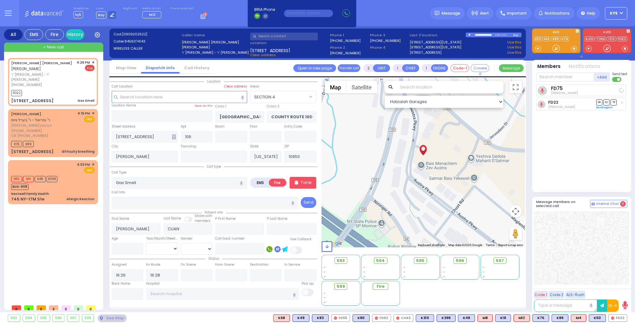
select select
select select "Hatzalah Garages"
select select "SECTION 4"
click at [557, 77] on input "text" at bounding box center [565, 76] width 58 height 9
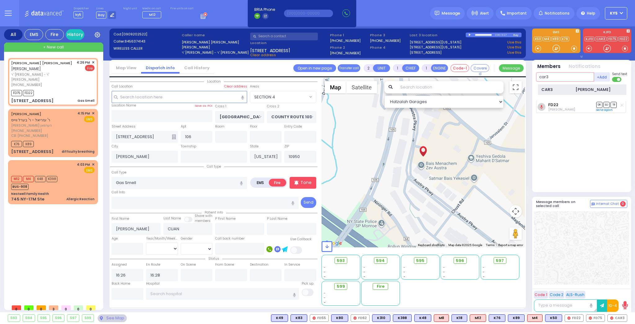
type input "car3"
click at [557, 90] on div "CAR3" at bounding box center [557, 90] width 31 height 6
select select
radio input "true"
select select
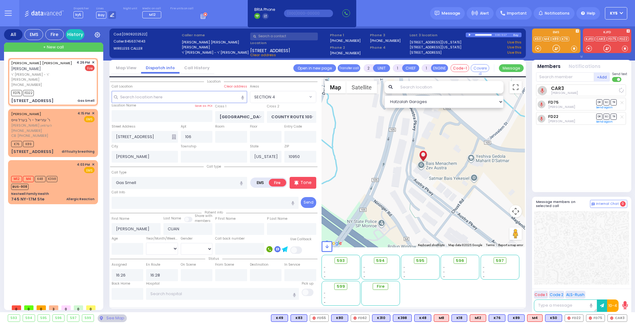
select select "Hatzalah Garages"
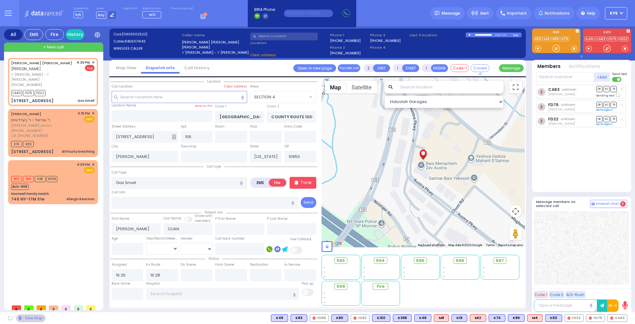
select select "SECTION 4"
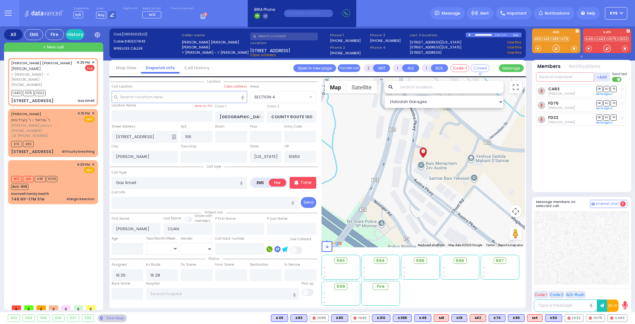
click at [552, 79] on input "text" at bounding box center [565, 76] width 58 height 9
type input "329"
click at [550, 90] on div "FD329" at bounding box center [557, 90] width 31 height 6
select select
radio input "true"
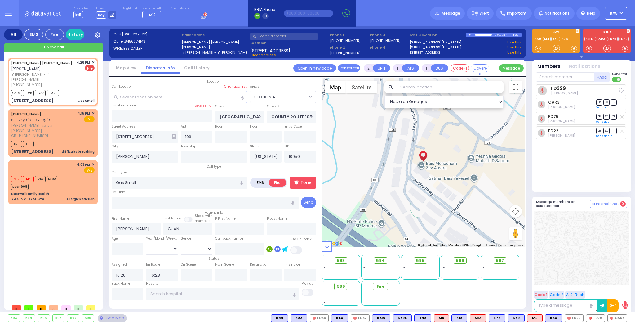
select select
select select "SECTION 4"
select select "Hatzalah Garages"
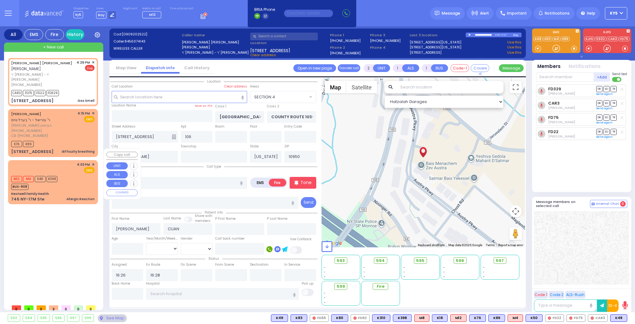
click at [56, 196] on div "745 NY-17M Ste Allergic Reaction" at bounding box center [52, 199] width 83 height 6
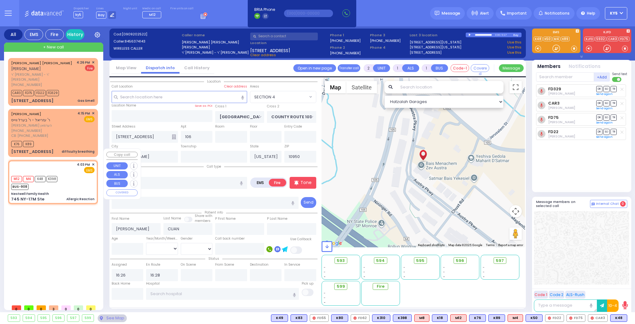
select select
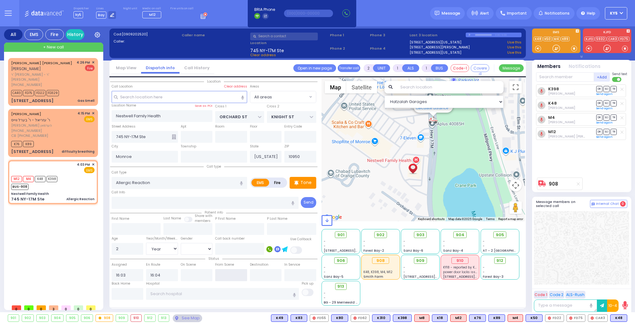
click at [225, 273] on input "text" at bounding box center [231, 275] width 32 height 12
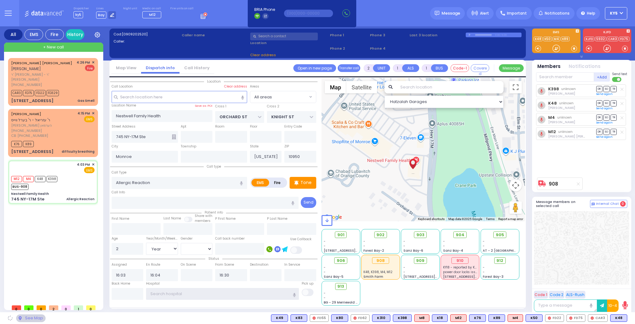
click at [187, 290] on input "text" at bounding box center [222, 294] width 153 height 12
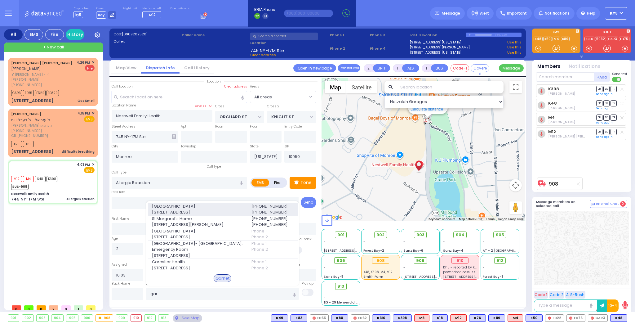
click at [219, 208] on span "[GEOGRAPHIC_DATA]" at bounding box center [198, 206] width 92 height 6
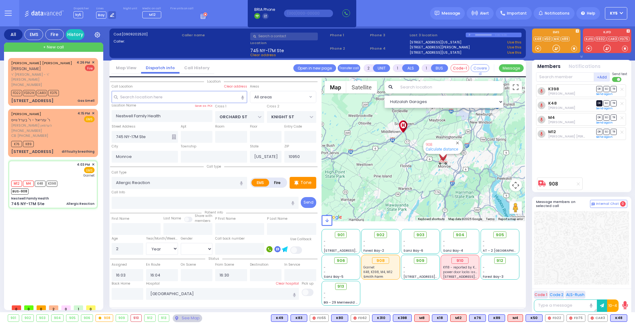
click at [602, 102] on span "DR" at bounding box center [600, 103] width 6 height 6
click at [614, 102] on span "TR" at bounding box center [614, 103] width 6 height 6
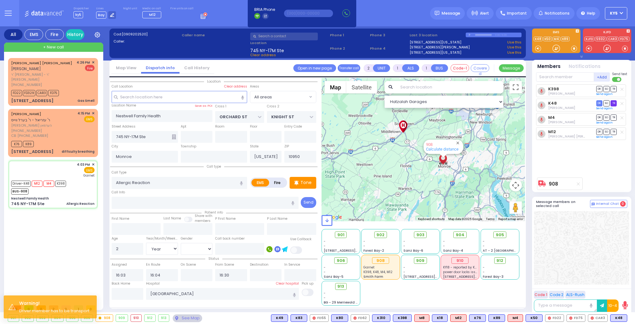
click at [616, 103] on span "TR" at bounding box center [614, 103] width 6 height 6
click at [597, 105] on div "DR SO TR" at bounding box center [611, 103] width 29 height 6
click at [600, 103] on span "DR" at bounding box center [600, 103] width 6 height 6
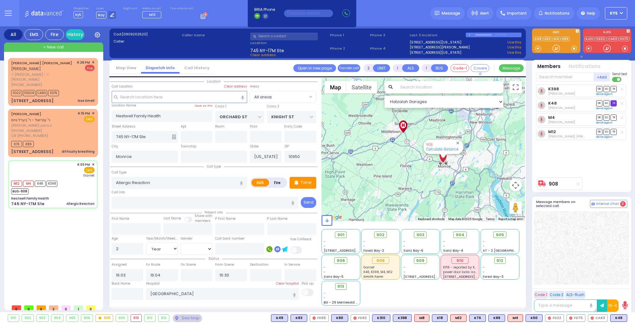
click at [615, 102] on span "TR" at bounding box center [614, 103] width 6 height 6
click at [605, 116] on span "SO" at bounding box center [607, 117] width 6 height 6
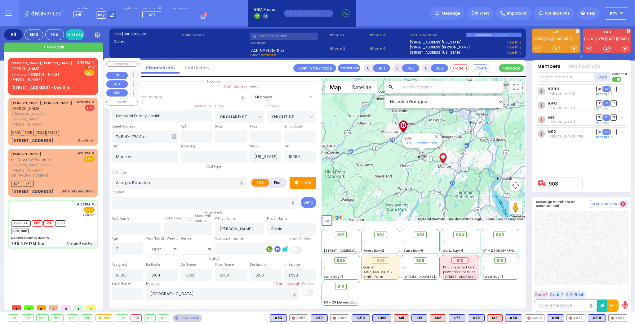
click at [28, 86] on u "[STREET_ADDRESS] - Use this" at bounding box center [40, 87] width 59 height 5
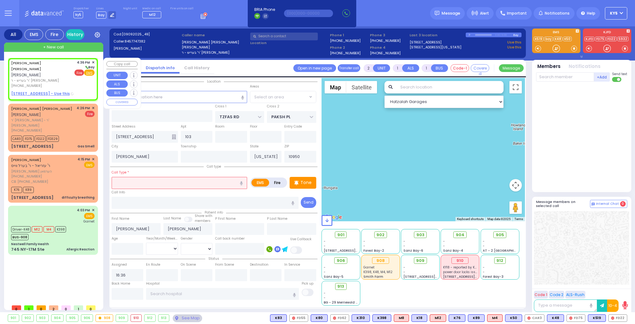
click at [79, 73] on span "Fire" at bounding box center [79, 72] width 10 height 6
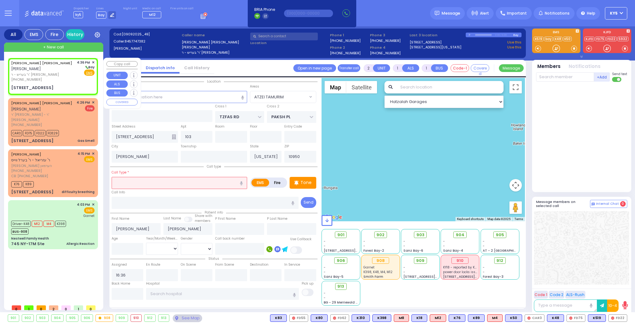
click at [50, 87] on div "[STREET_ADDRESS]" at bounding box center [32, 88] width 42 height 6
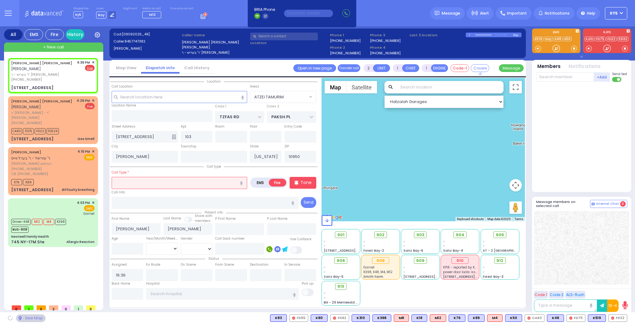
click at [125, 187] on input "text" at bounding box center [180, 183] width 136 height 12
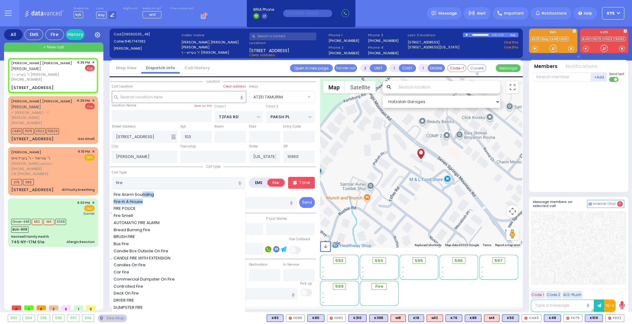
drag, startPoint x: 143, startPoint y: 197, endPoint x: 150, endPoint y: 195, distance: 7.8
click at [149, 195] on span "Fire Alarm Sounding" at bounding box center [135, 194] width 42 height 6
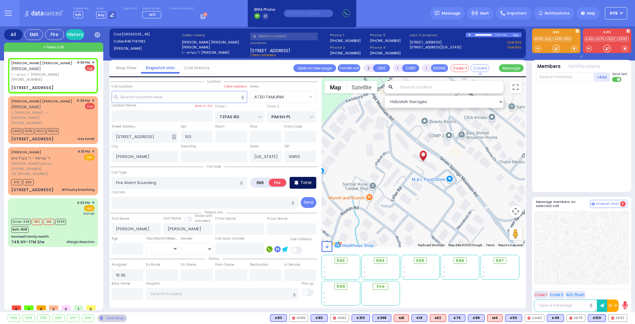
click at [303, 182] on p "Tone" at bounding box center [306, 182] width 11 height 7
click at [548, 76] on input "text" at bounding box center [565, 76] width 58 height 9
click at [549, 86] on div "FD23 [PERSON_NAME]" at bounding box center [582, 89] width 88 height 11
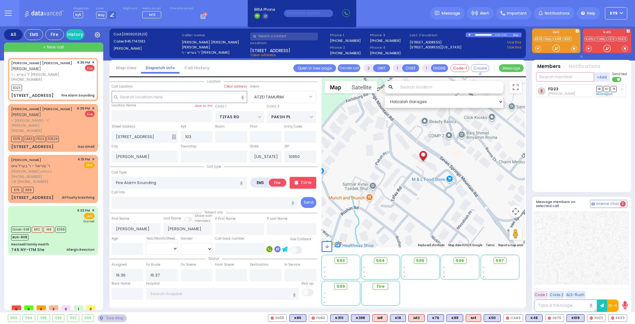
click at [566, 79] on input "text" at bounding box center [565, 76] width 58 height 9
click at [566, 88] on div "CAR3" at bounding box center [557, 90] width 31 height 6
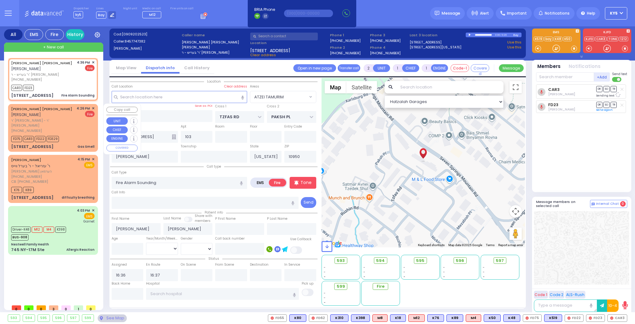
click at [93, 106] on span "✕" at bounding box center [93, 108] width 3 height 5
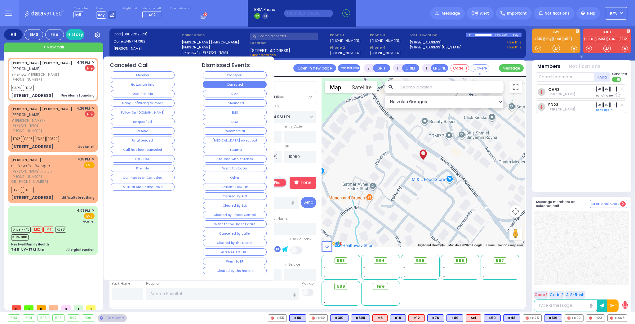
click at [230, 85] on button "Corrected" at bounding box center [235, 84] width 64 height 7
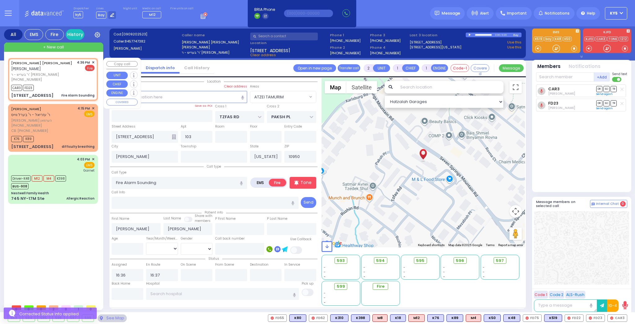
click at [73, 85] on div "CAR3 FD23" at bounding box center [52, 87] width 83 height 8
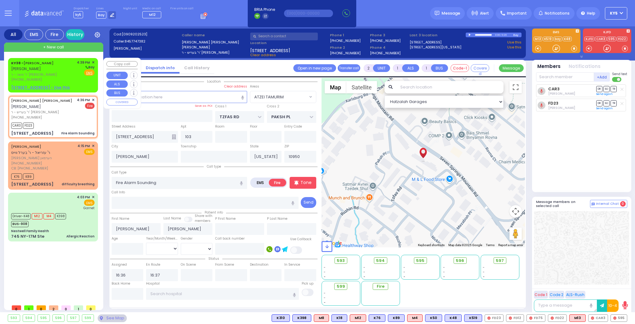
click at [53, 74] on span "ר' משה - ר' [PERSON_NAME]" at bounding box center [43, 74] width 64 height 5
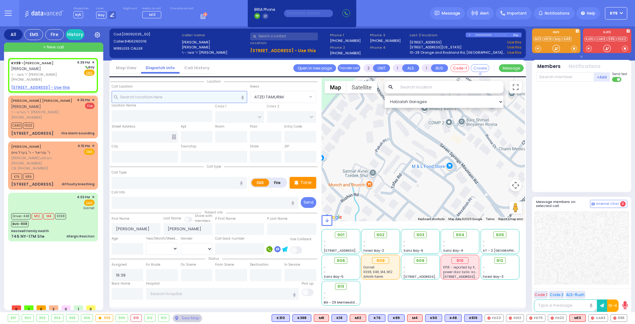
click at [137, 96] on input "text" at bounding box center [180, 97] width 136 height 12
click at [192, 95] on input "text" at bounding box center [180, 97] width 136 height 12
click at [176, 101] on input "text" at bounding box center [180, 97] width 136 height 12
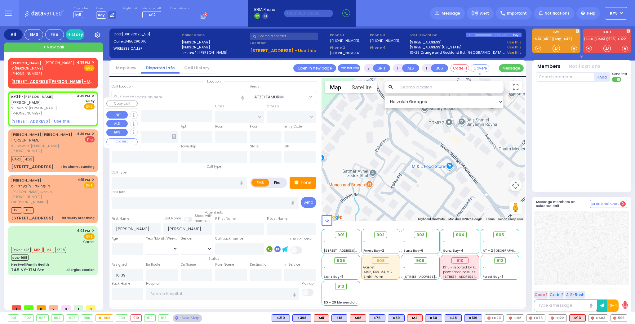
click at [53, 111] on span "ר' משה - ר' [PERSON_NAME]" at bounding box center [43, 107] width 64 height 5
click at [166, 93] on input "text" at bounding box center [180, 97] width 136 height 12
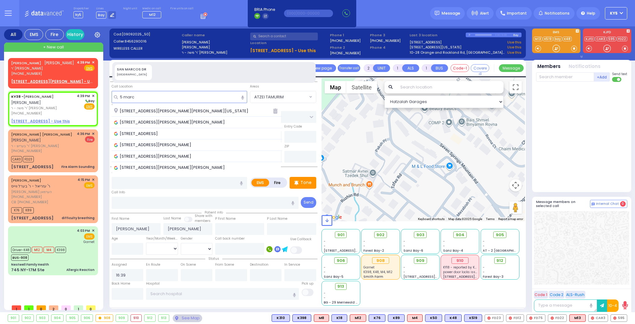
click at [160, 110] on span "[STREET_ADDRESS][PERSON_NAME][PERSON_NAME][US_STATE]" at bounding box center [182, 111] width 136 height 6
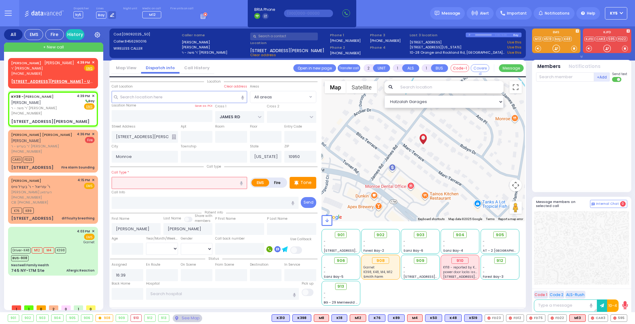
click at [197, 180] on input "text" at bounding box center [180, 183] width 136 height 12
click at [228, 252] on input "text" at bounding box center [239, 249] width 49 height 12
click at [168, 179] on input "text" at bounding box center [180, 183] width 136 height 12
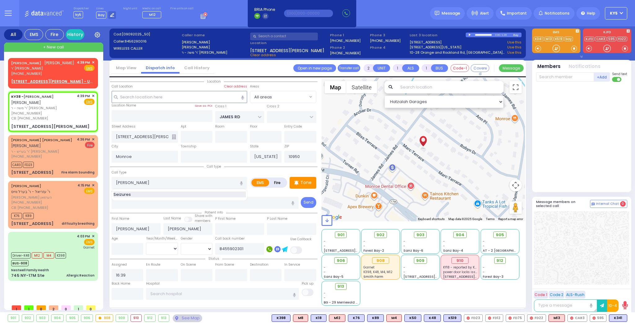
click at [141, 194] on div "Seizures" at bounding box center [180, 194] width 132 height 6
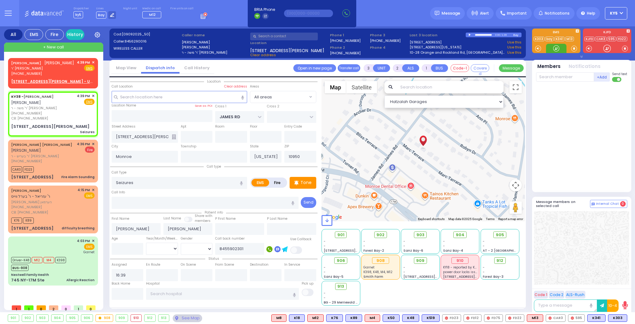
select select
click at [548, 74] on input "text" at bounding box center [565, 76] width 58 height 9
type input "303"
select select
radio input "true"
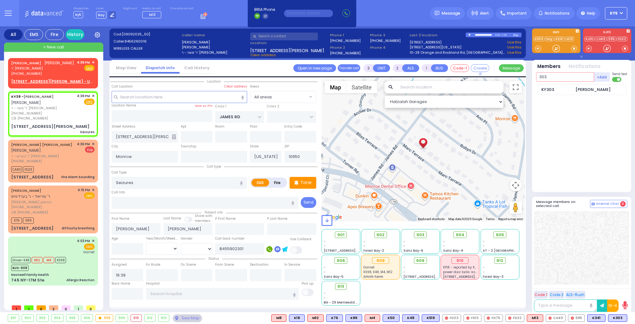
select select
select select "Hatzalah Garages"
type input "303"
click at [552, 88] on div "KY303" at bounding box center [557, 90] width 31 height 6
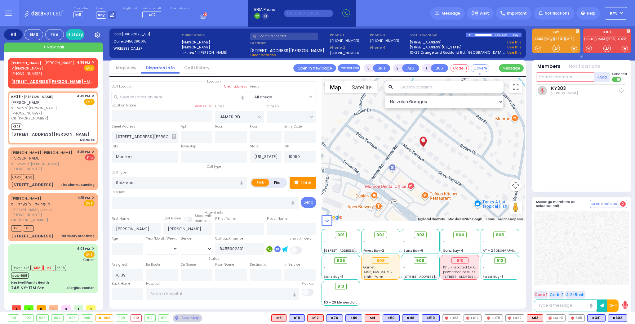
select select
radio input "true"
select select
type input "16:41"
select select "Hatzalah Garages"
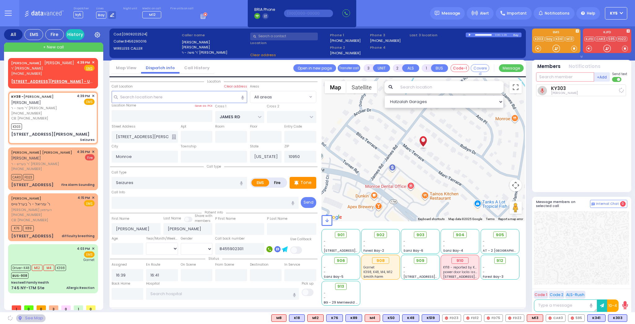
click at [553, 76] on input "text" at bounding box center [565, 76] width 58 height 9
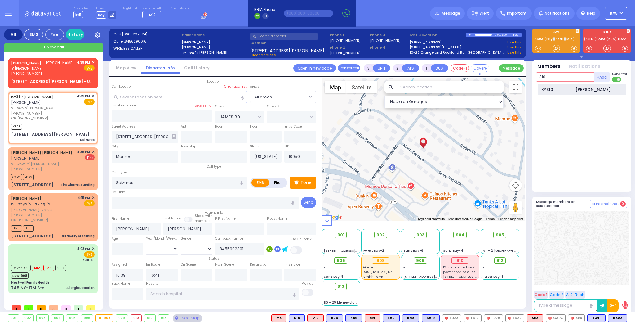
type input "310"
click at [555, 88] on div "KY310" at bounding box center [557, 90] width 31 height 6
select select
radio input "true"
select select
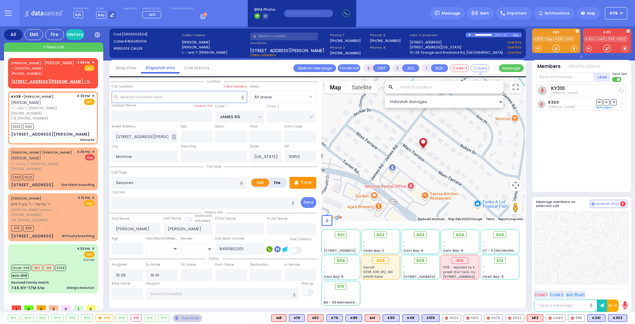
select select "Hatzalah Garages"
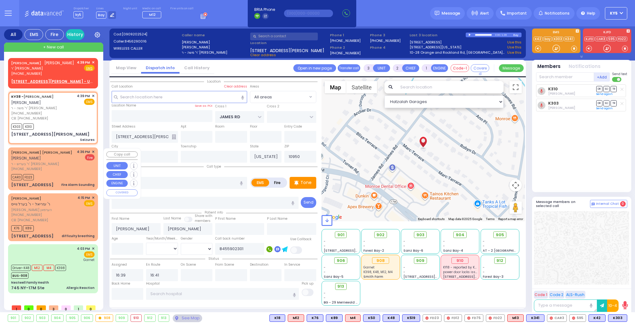
click at [93, 151] on span "✕" at bounding box center [93, 151] width 3 height 5
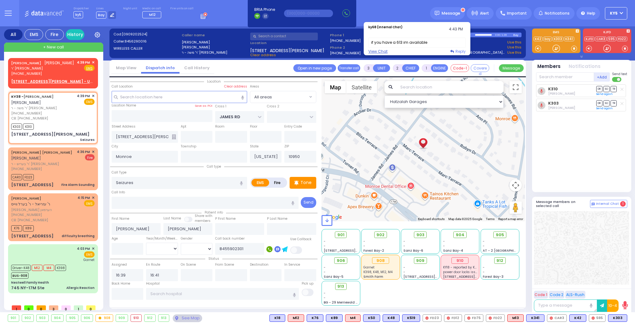
click at [454, 50] on icon at bounding box center [452, 52] width 4 height 4
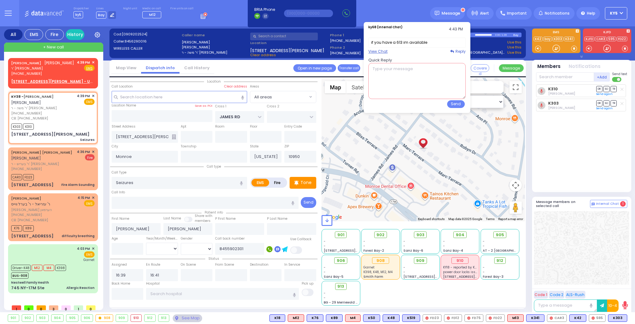
click at [428, 66] on textarea at bounding box center [417, 81] width 97 height 36
type textarea "no"
click at [459, 104] on button "Send" at bounding box center [456, 104] width 18 height 8
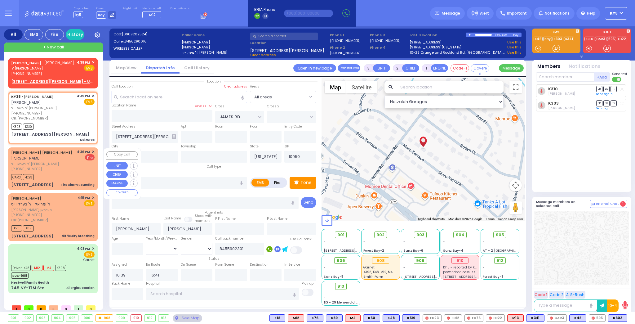
click at [69, 168] on div "[PHONE_NUMBER]" at bounding box center [43, 168] width 64 height 5
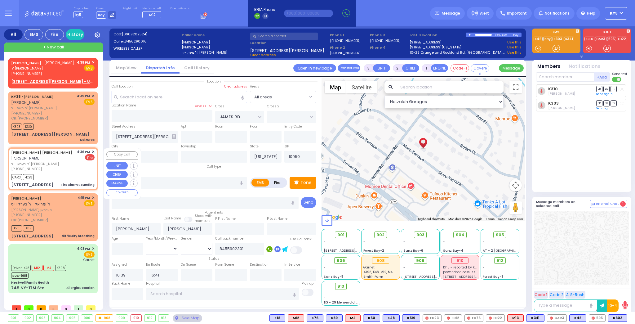
type input "2"
type input "1"
select select
type input "Fire Alarm Sounding"
radio input "false"
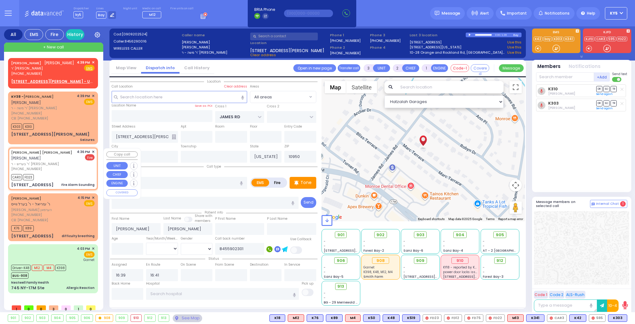
radio input "true"
type input "[PERSON_NAME]"
select select
type input "16:36"
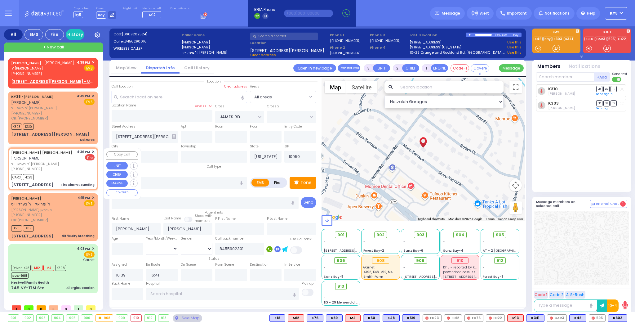
type input "16:37"
type input "TZFAS RD"
type input "PAKSH PL"
type input "[STREET_ADDRESS]"
type input "103"
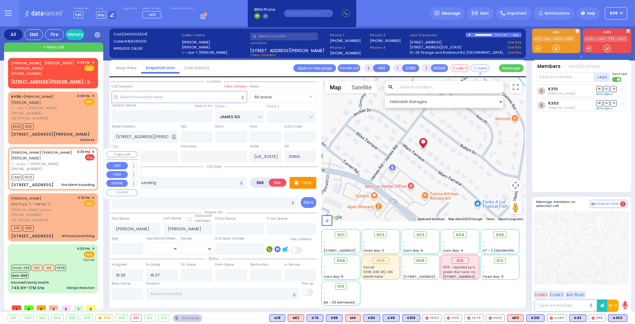
type input "[PERSON_NAME]"
select select "Hatzalah Garages"
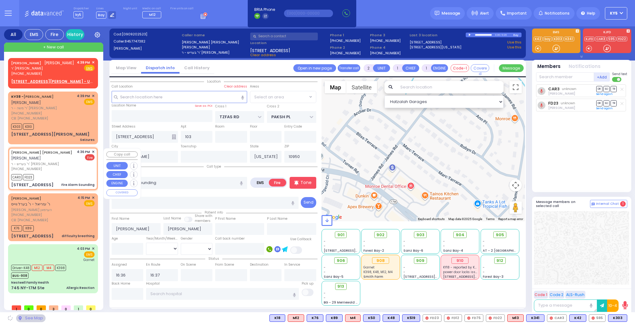
select select "ATZEI TAMURIM"
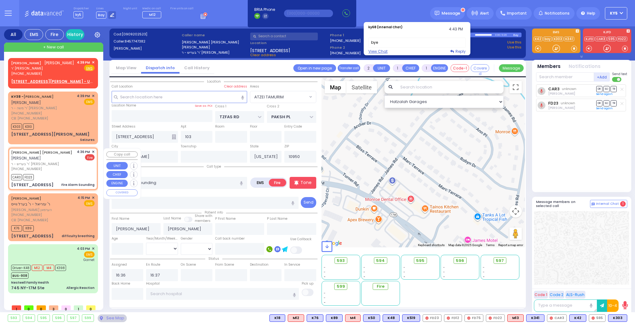
click at [94, 153] on span "✕" at bounding box center [93, 151] width 3 height 5
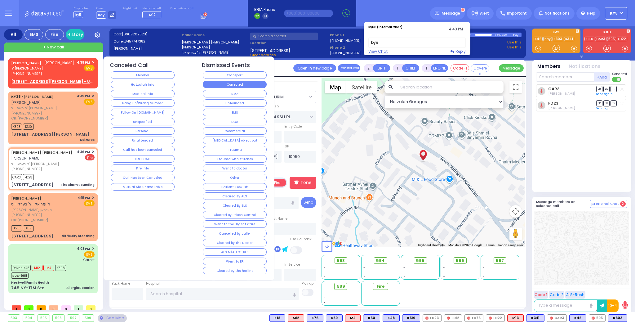
click at [229, 84] on button "Corrected" at bounding box center [235, 84] width 64 height 7
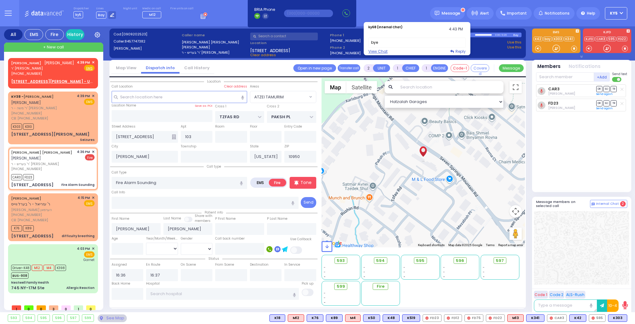
select select
radio input "true"
select select
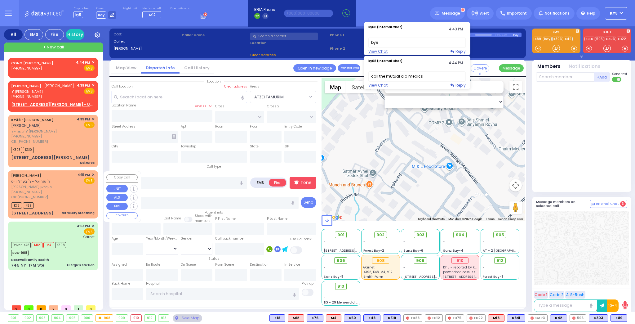
click at [66, 194] on div "[PHONE_NUMBER]" at bounding box center [43, 192] width 64 height 5
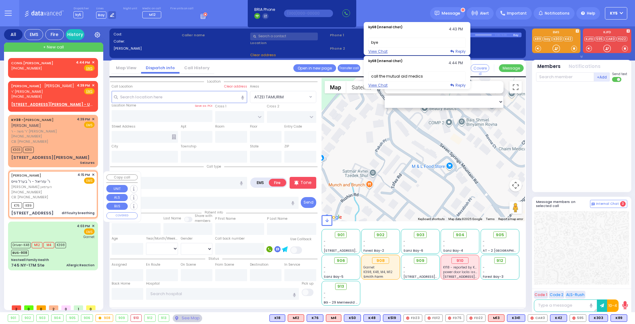
select select
type input "difficulty breathing"
radio input "true"
type input "[PERSON_NAME]"
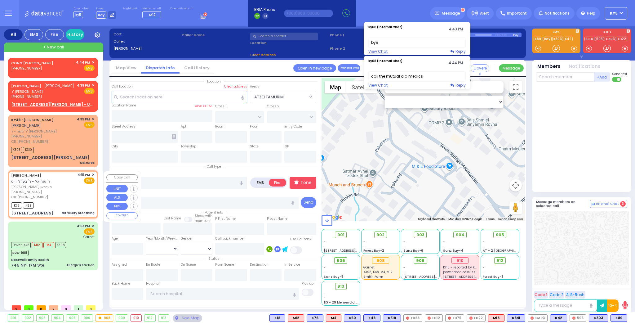
select select
type input "9292140503"
type input "16:15"
type input "16:16"
type input "CHUST RD"
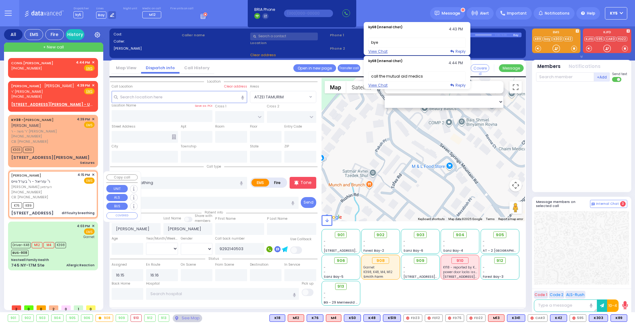
type input "[PERSON_NAME][GEOGRAPHIC_DATA]"
type input "[STREET_ADDRESS]"
type input "401"
type input "Monroe"
type input "[US_STATE]"
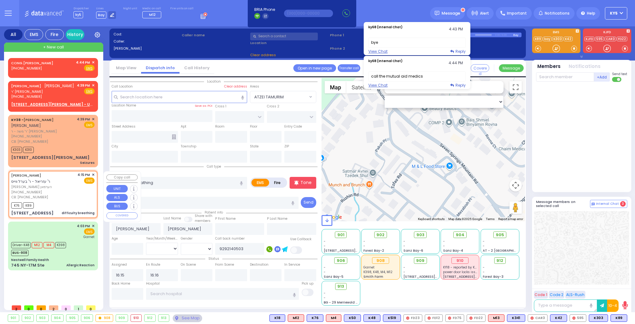
type input "10950"
select select "VYOEL MOSHE"
select select "Hatzalah Garages"
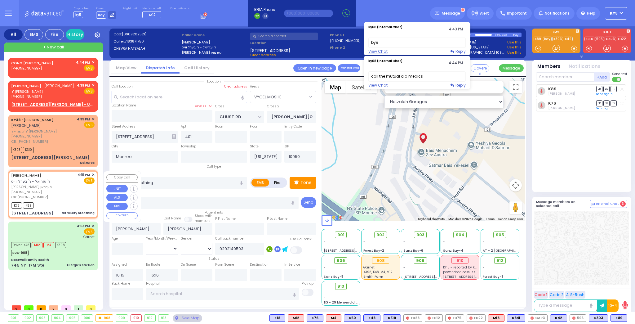
click at [94, 175] on span "✕" at bounding box center [93, 174] width 3 height 5
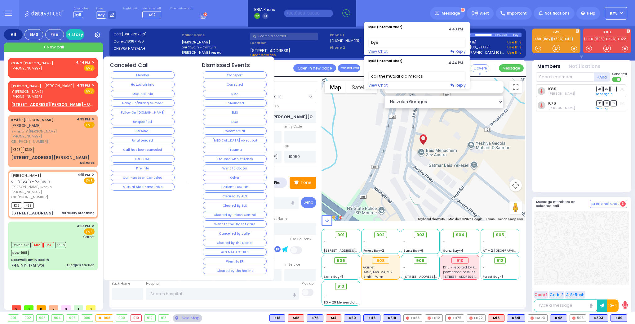
click at [239, 164] on button "Went to doctor" at bounding box center [235, 167] width 64 height 7
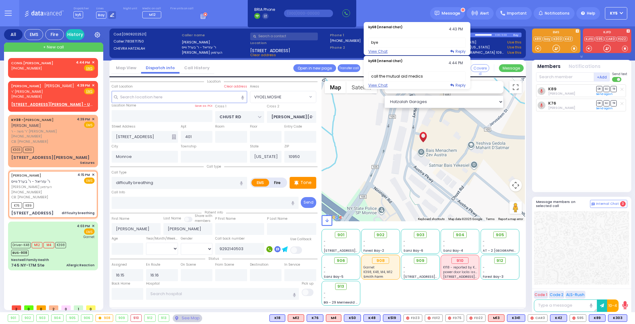
select select
radio input "true"
select select
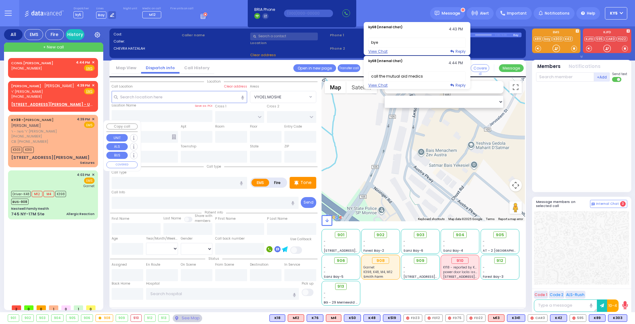
click at [62, 153] on div "K303 K310" at bounding box center [52, 149] width 83 height 8
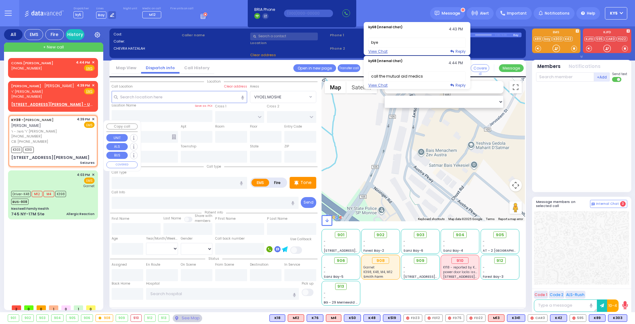
type input "3"
type input "2"
select select
type input "Seizures"
radio input "true"
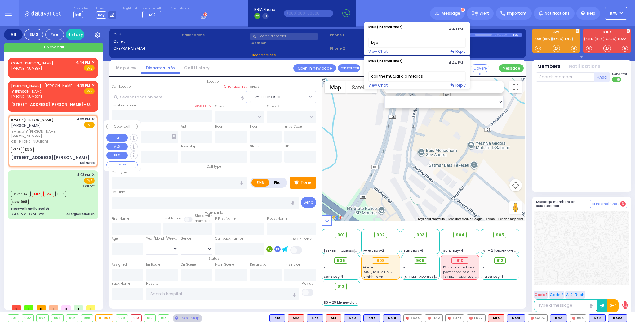
type input "[PERSON_NAME]"
select select
type input "8455902301"
type input "16:39"
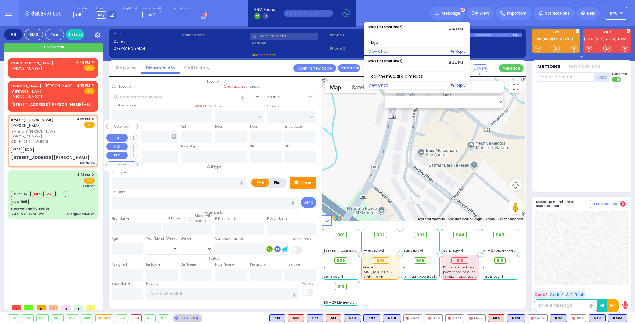
type input "16:41"
type input "JAMES RD"
type input "[STREET_ADDRESS][PERSON_NAME]"
type input "Monroe"
type input "[US_STATE]"
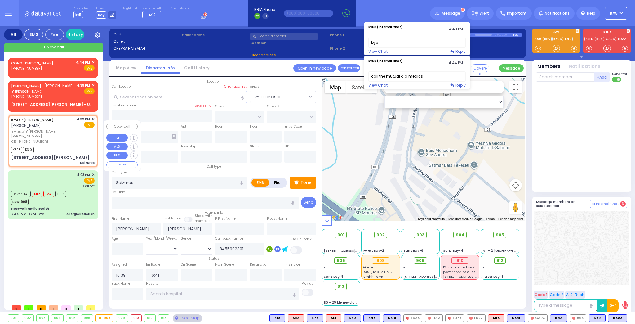
type input "10950"
select select "Hatzalah Garages"
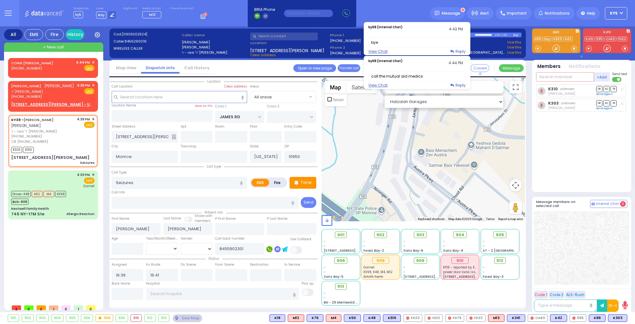
click at [563, 77] on input "text" at bounding box center [565, 76] width 58 height 9
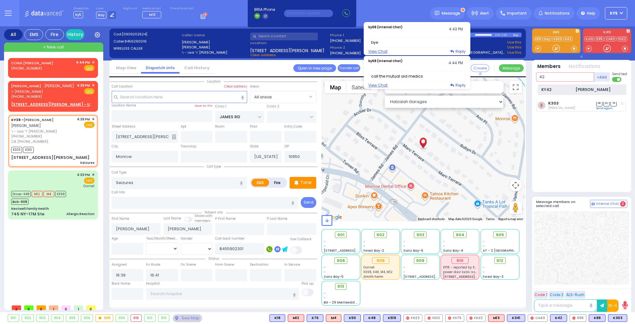
type input "42"
click at [555, 93] on div "KY42 Joel Breuer" at bounding box center [582, 89] width 88 height 11
select select
radio input "true"
select select
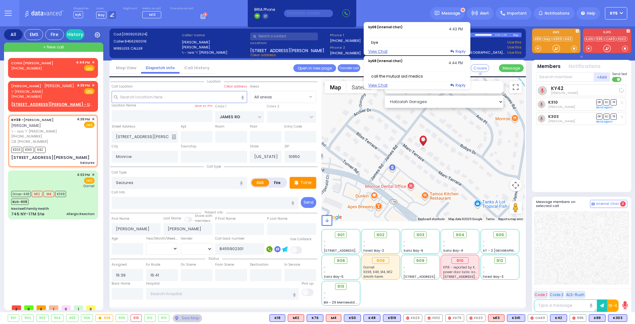
select select "Hatzalah Garages"
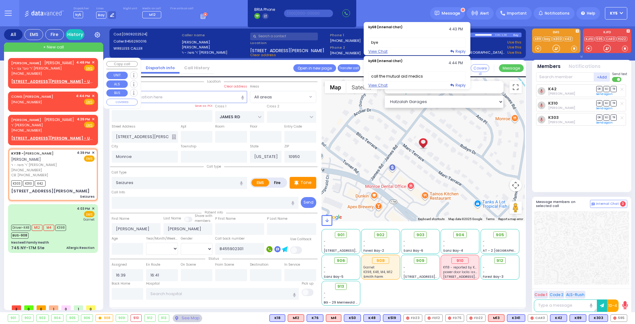
click at [33, 71] on span "ר' טובי' צבי - ר' יואל משה האלצער" at bounding box center [42, 68] width 63 height 5
type input "2"
type input "1"
select select
radio input "true"
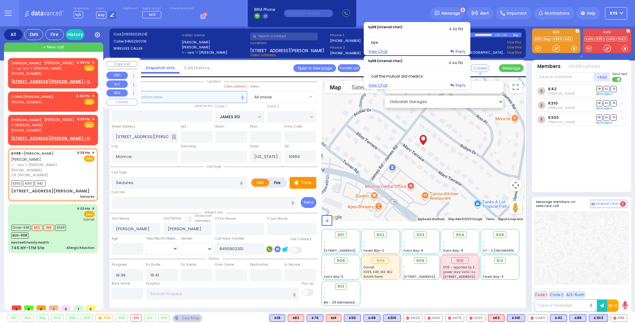
type input "SHULEM JOSEPH"
type input "GROSS"
select select
type input "16:48"
select select "Hatzalah Garages"
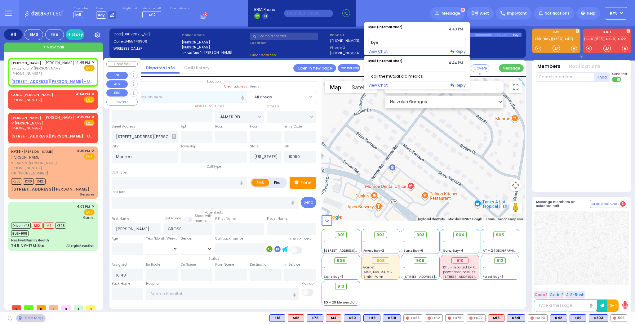
select select
radio input "true"
select select
select select "Hatzalah Garages"
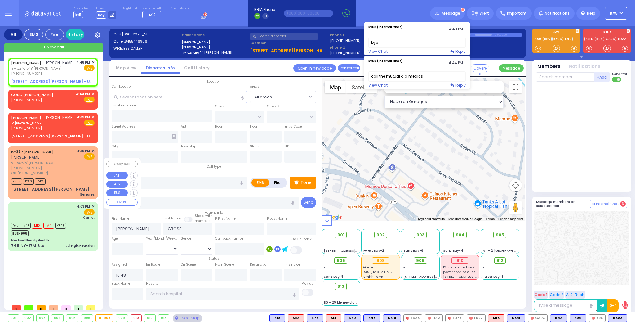
click at [57, 171] on div "[PHONE_NUMBER]" at bounding box center [43, 167] width 64 height 5
type input "3"
type input "2"
select select
type input "Seizures"
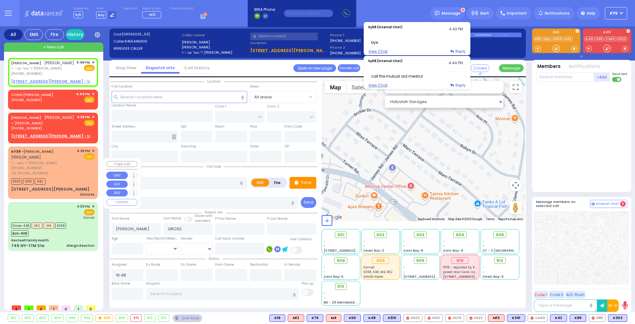
radio input "true"
type input "[PERSON_NAME]"
select select
type input "8455902301"
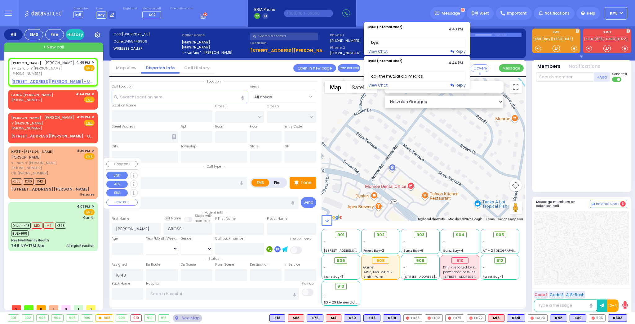
type input "16:39"
type input "16:41"
select select "Hatzalah Garages"
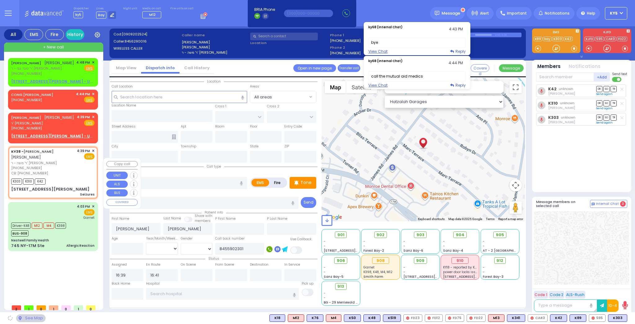
type input "JAMES RD"
type input "[STREET_ADDRESS][PERSON_NAME]"
type input "Monroe"
type input "[US_STATE]"
type input "10950"
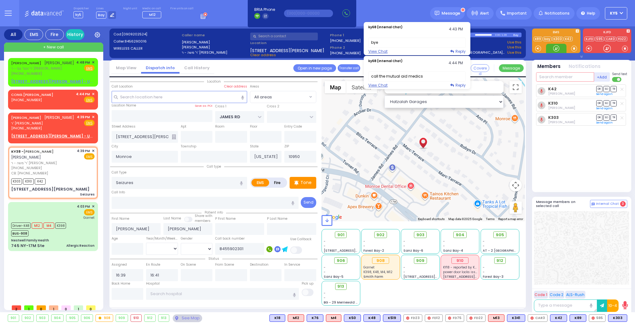
click at [580, 77] on input "text" at bounding box center [565, 76] width 58 height 9
type input "m4"
click at [569, 92] on div "Medic4" at bounding box center [557, 90] width 31 height 6
select select
radio input "true"
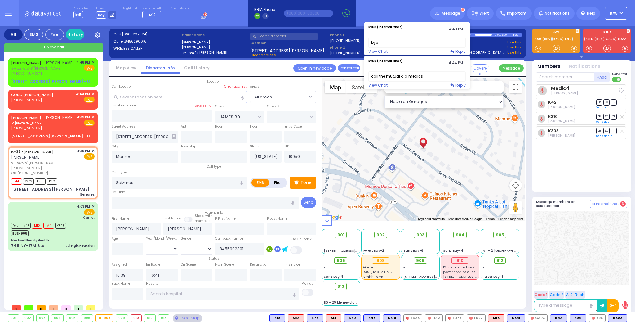
select select
select select "Hatzalah Garages"
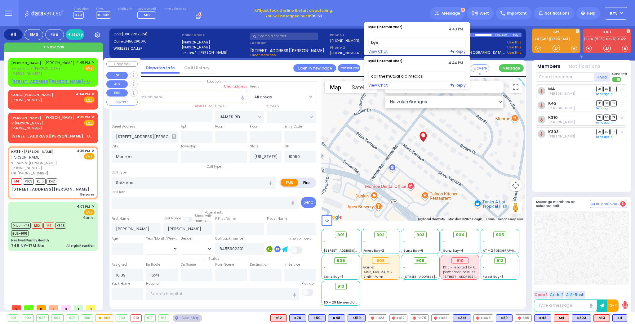
click at [92, 62] on span "✕" at bounding box center [93, 62] width 3 height 5
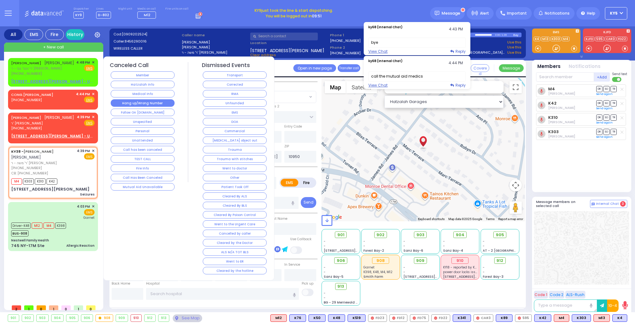
click at [148, 99] on button "Hang up/Wrong Number" at bounding box center [143, 102] width 64 height 7
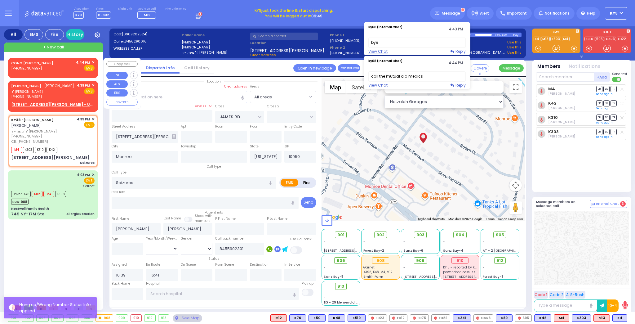
click at [94, 60] on span "✕" at bounding box center [93, 62] width 3 height 5
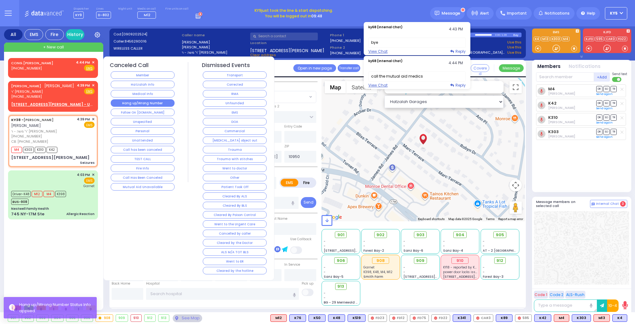
click at [141, 102] on button "Hang up/Wrong Number" at bounding box center [143, 102] width 64 height 7
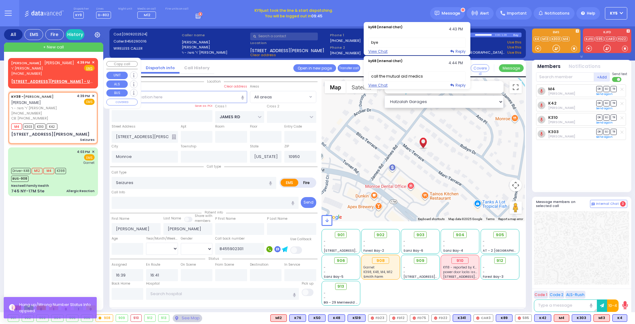
click at [95, 62] on div "JOSEPH MOSHE SCHWARTZ יוסף משה שווארץ ר' וואלף - ר' יואל שווארץ (845) 783-7434 …" at bounding box center [52, 72] width 87 height 26
type input "2"
type input "1"
select select
radio input "true"
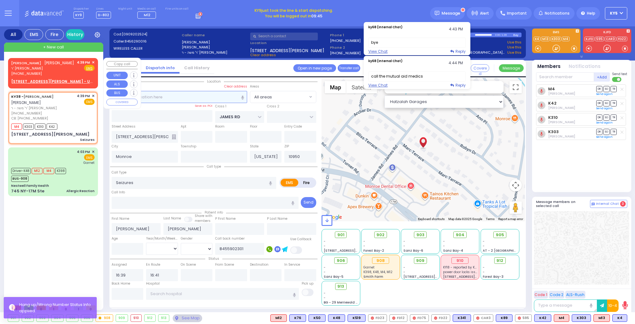
type input "JOSEPH MOSHE"
type input "SCHWARTZ"
select select
select select "Hatzalah Garages"
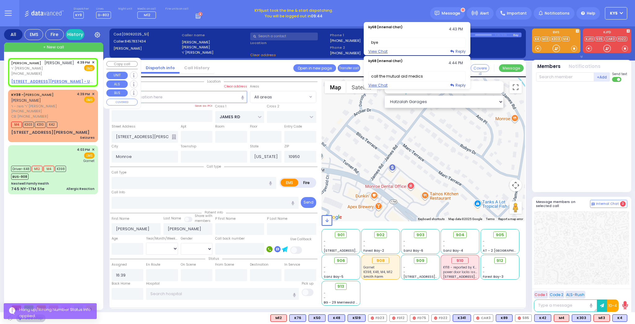
click at [93, 62] on span "✕" at bounding box center [93, 62] width 3 height 5
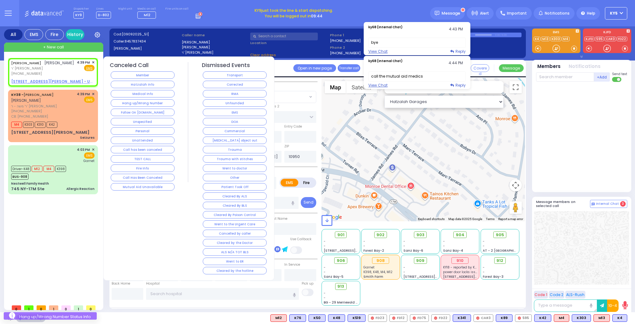
select select
radio input "true"
select select
select select "Hatzalah Garages"
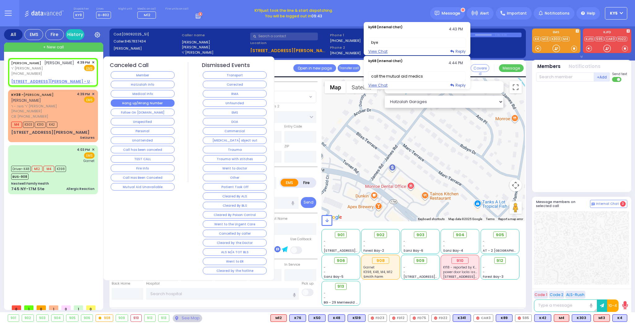
click at [136, 102] on button "Hang up/Wrong Number" at bounding box center [143, 102] width 64 height 7
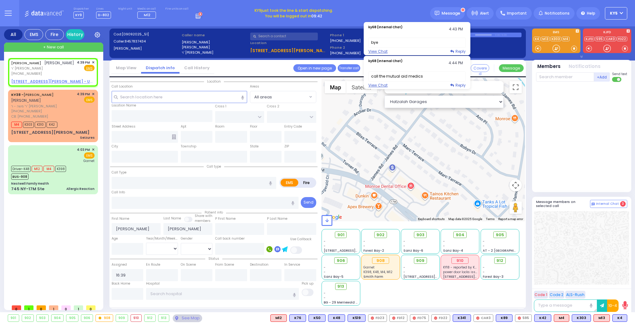
select select
radio input "true"
select select
